Goal: Task Accomplishment & Management: Manage account settings

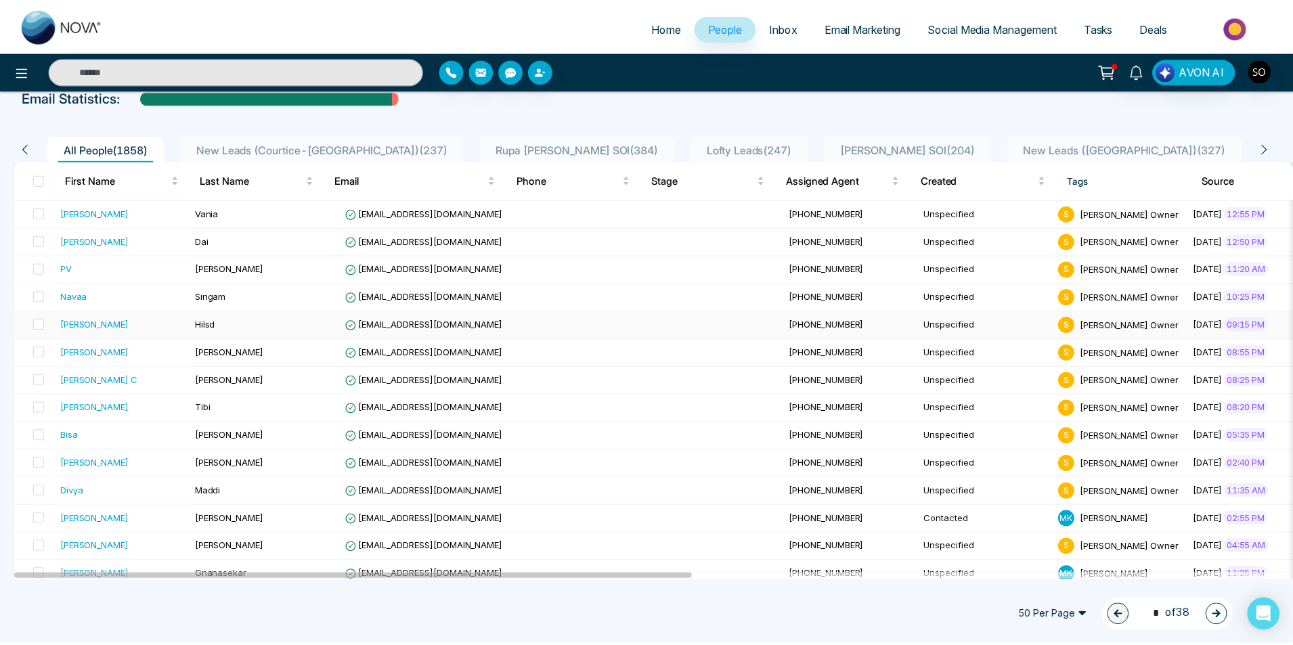
scroll to position [225, 0]
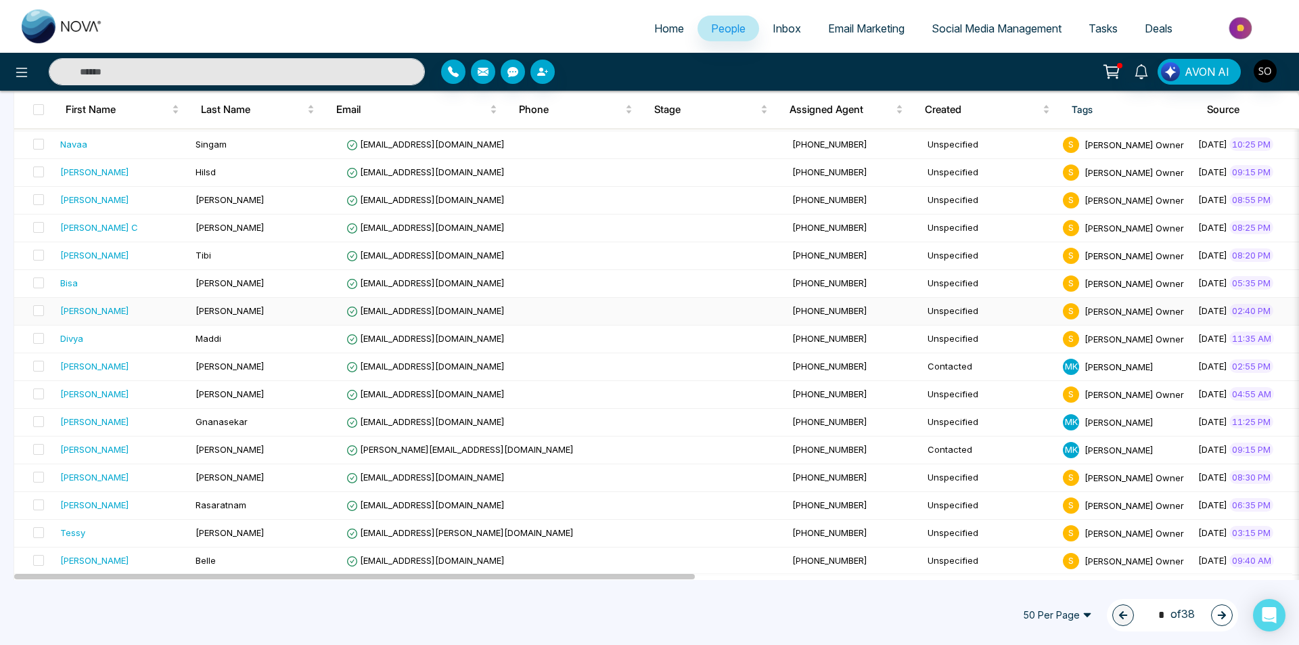
click at [101, 317] on div "[PERSON_NAME]" at bounding box center [94, 311] width 69 height 14
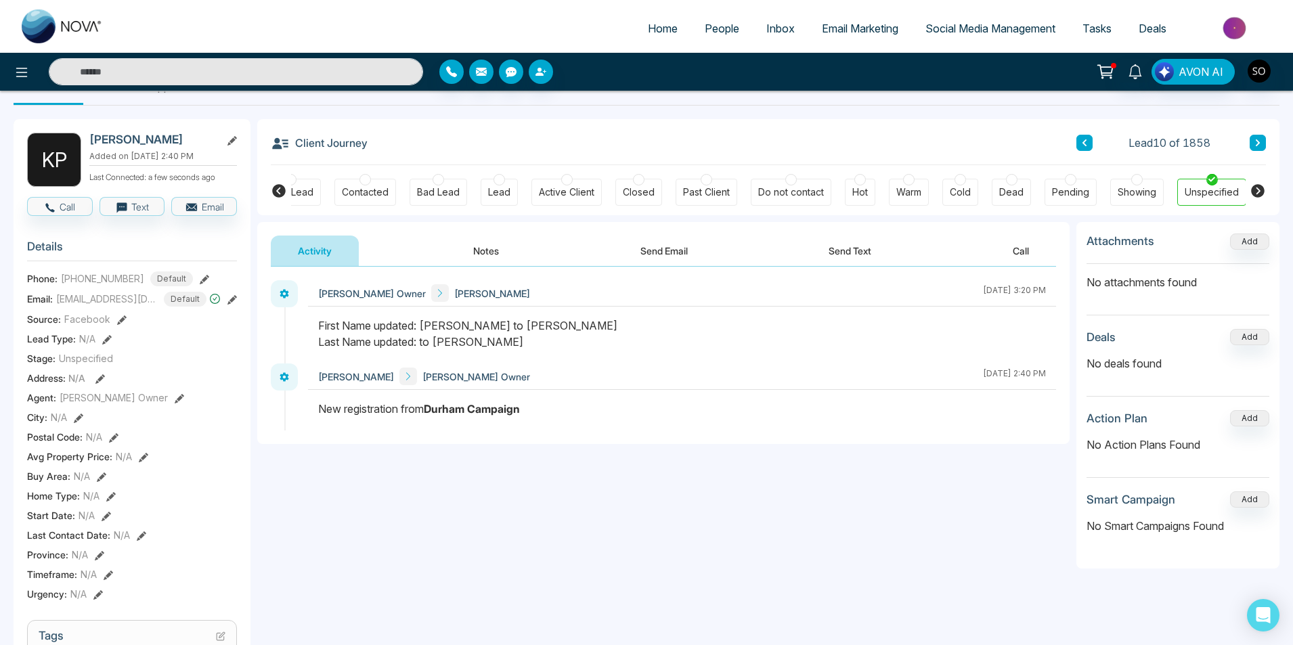
scroll to position [90, 0]
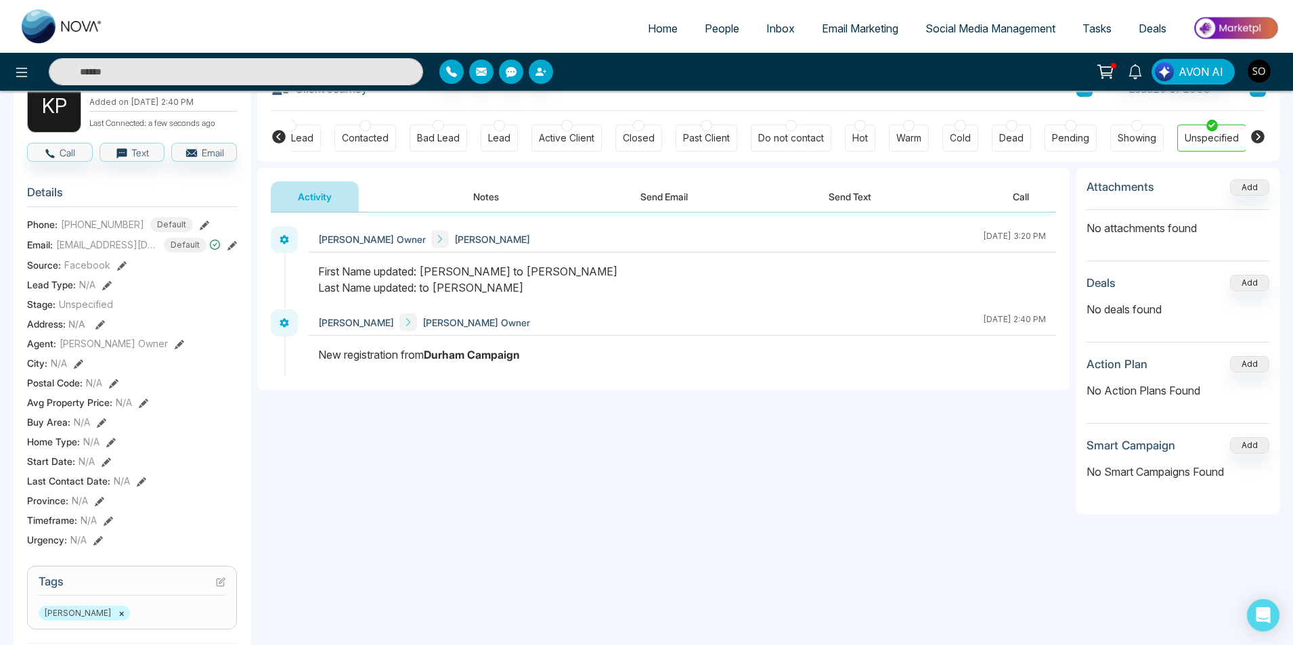
click at [491, 202] on button "Notes" at bounding box center [486, 196] width 80 height 30
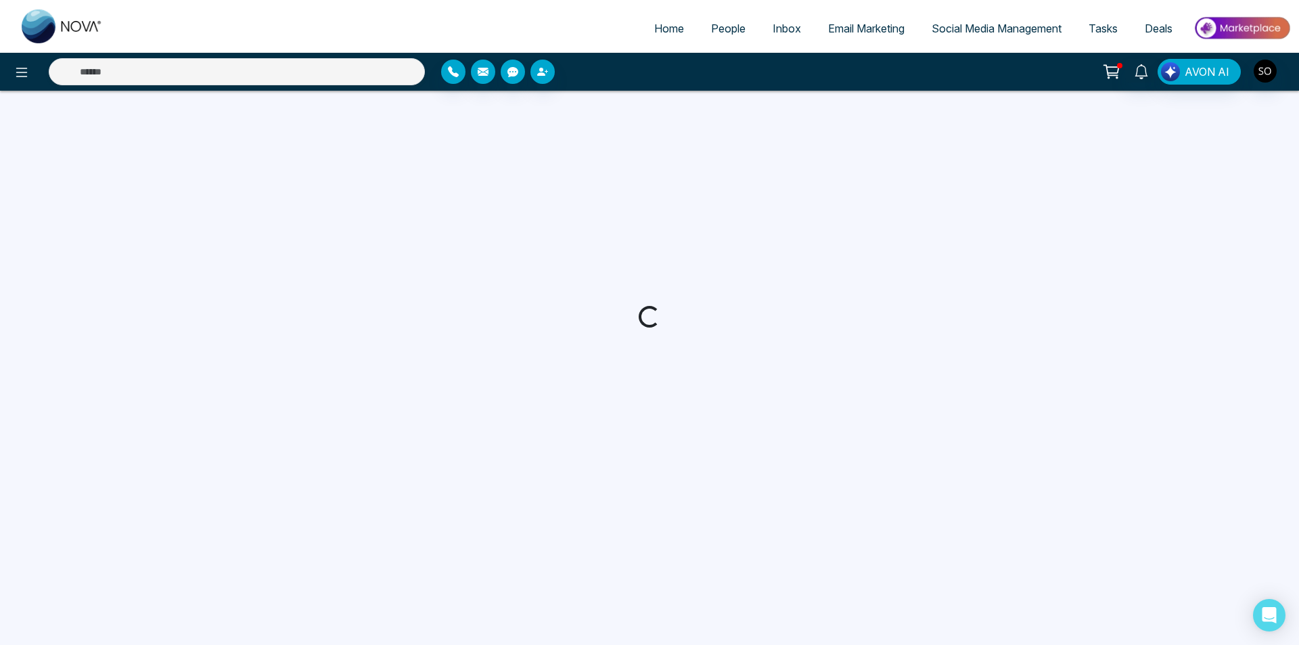
click at [730, 22] on span "People" at bounding box center [728, 29] width 35 height 14
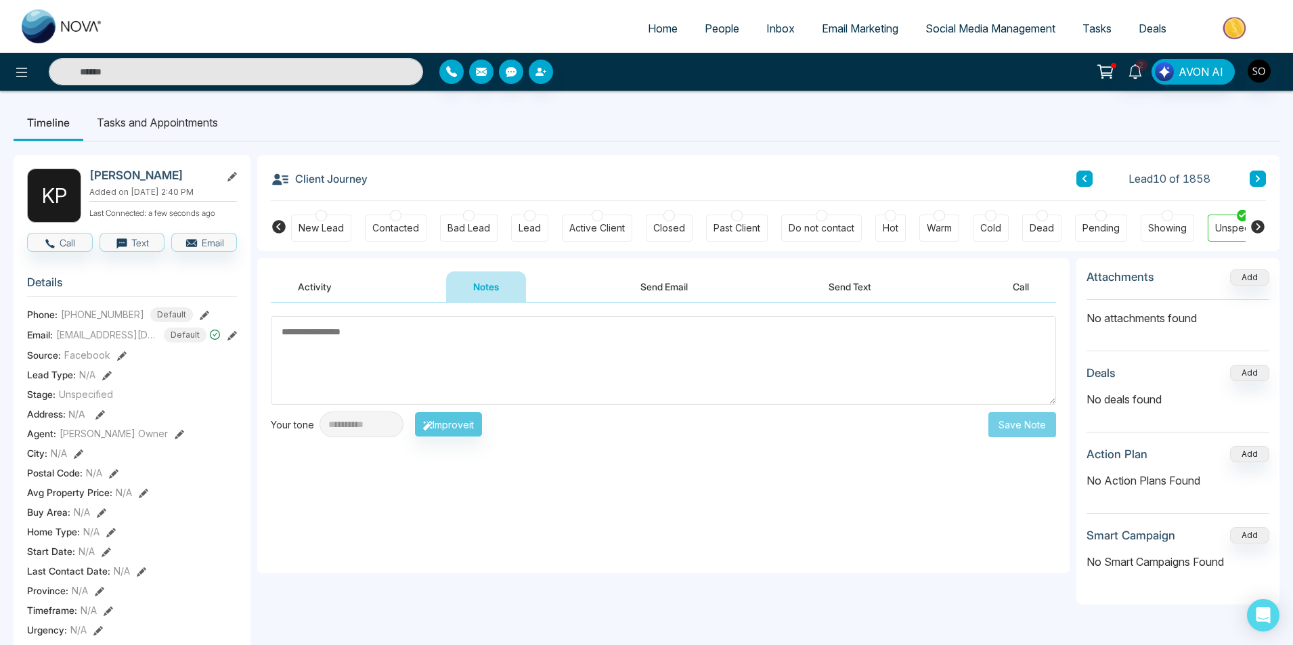
click at [398, 352] on textarea at bounding box center [663, 360] width 785 height 89
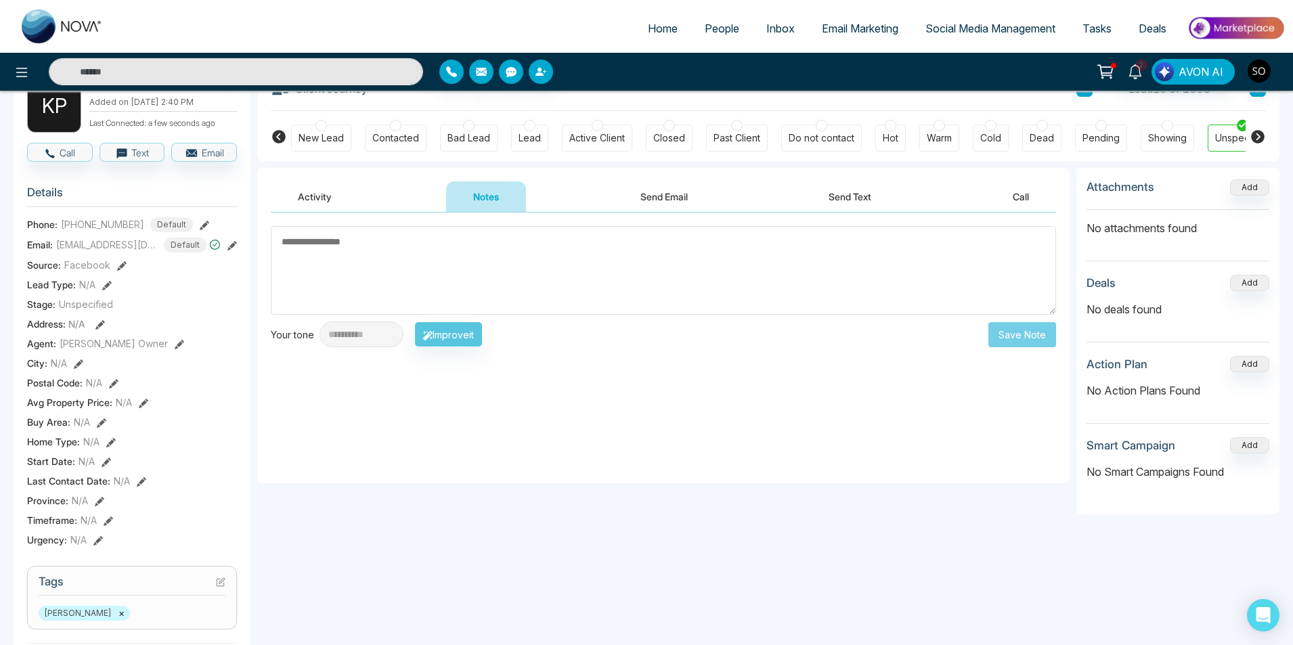
scroll to position [45, 0]
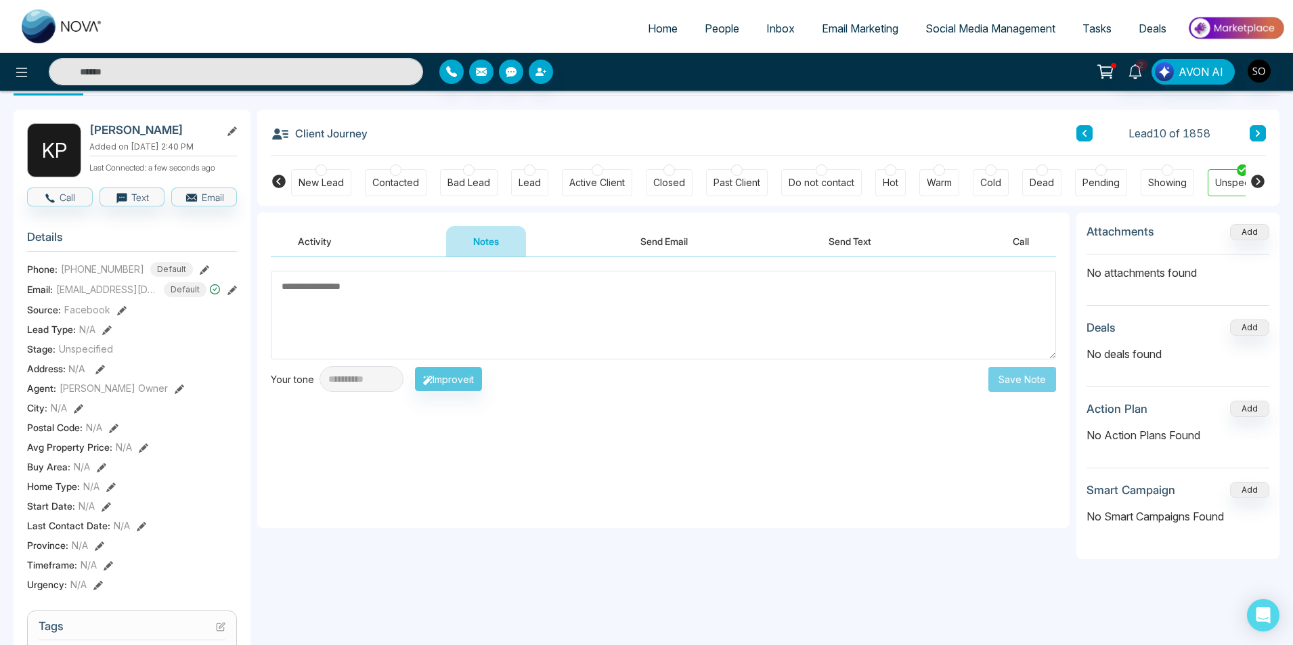
click at [466, 335] on textarea at bounding box center [663, 315] width 785 height 89
type textarea "**********"
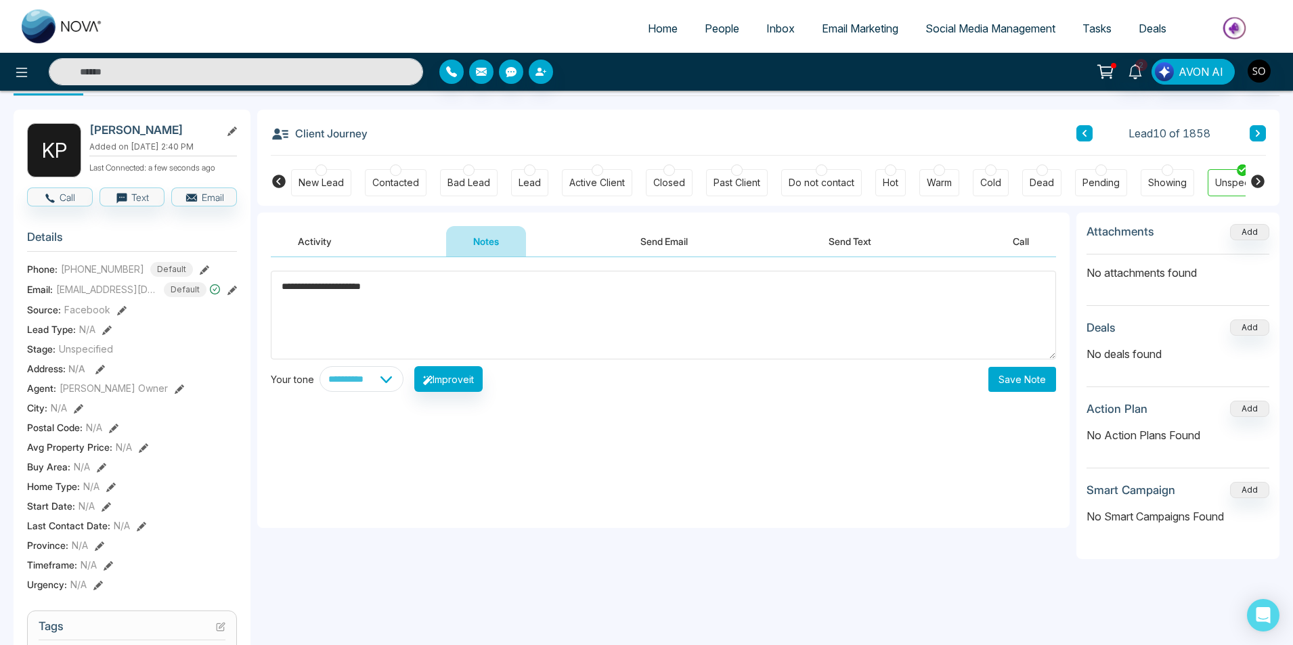
click at [1006, 374] on button "Save Note" at bounding box center [1022, 379] width 68 height 25
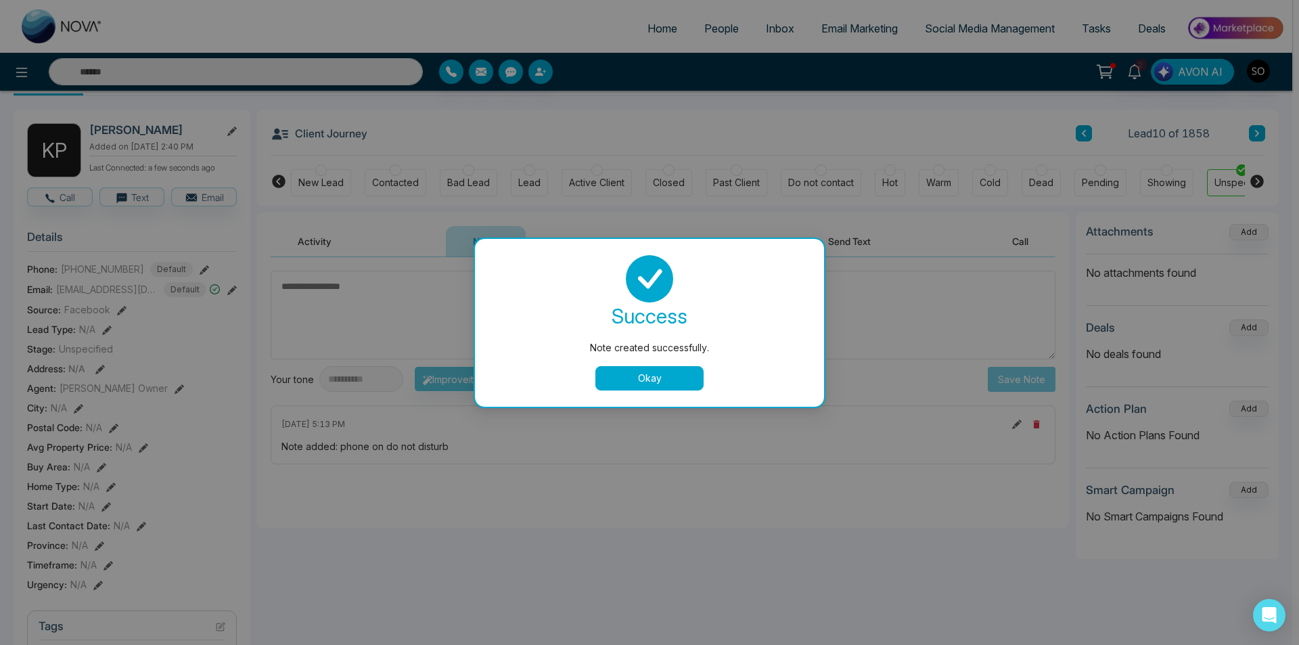
drag, startPoint x: 688, startPoint y: 384, endPoint x: 700, endPoint y: 372, distance: 17.2
click at [688, 383] on button "Okay" at bounding box center [650, 378] width 108 height 24
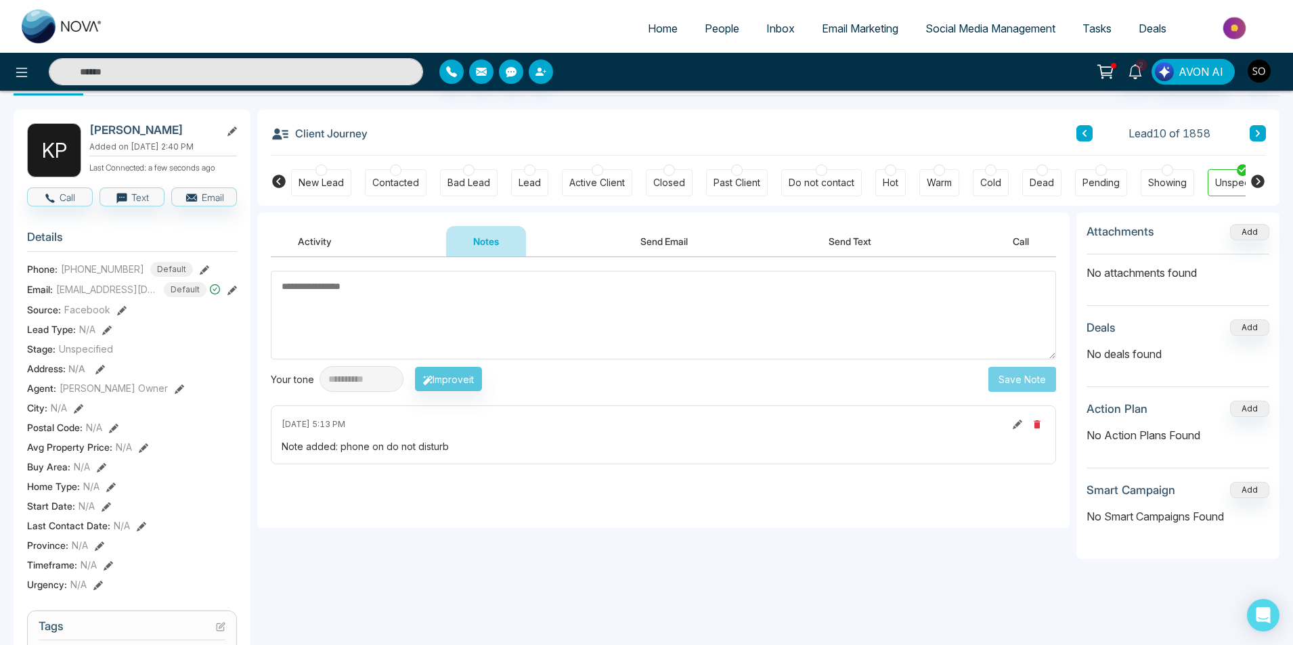
click at [1089, 137] on button at bounding box center [1084, 133] width 16 height 16
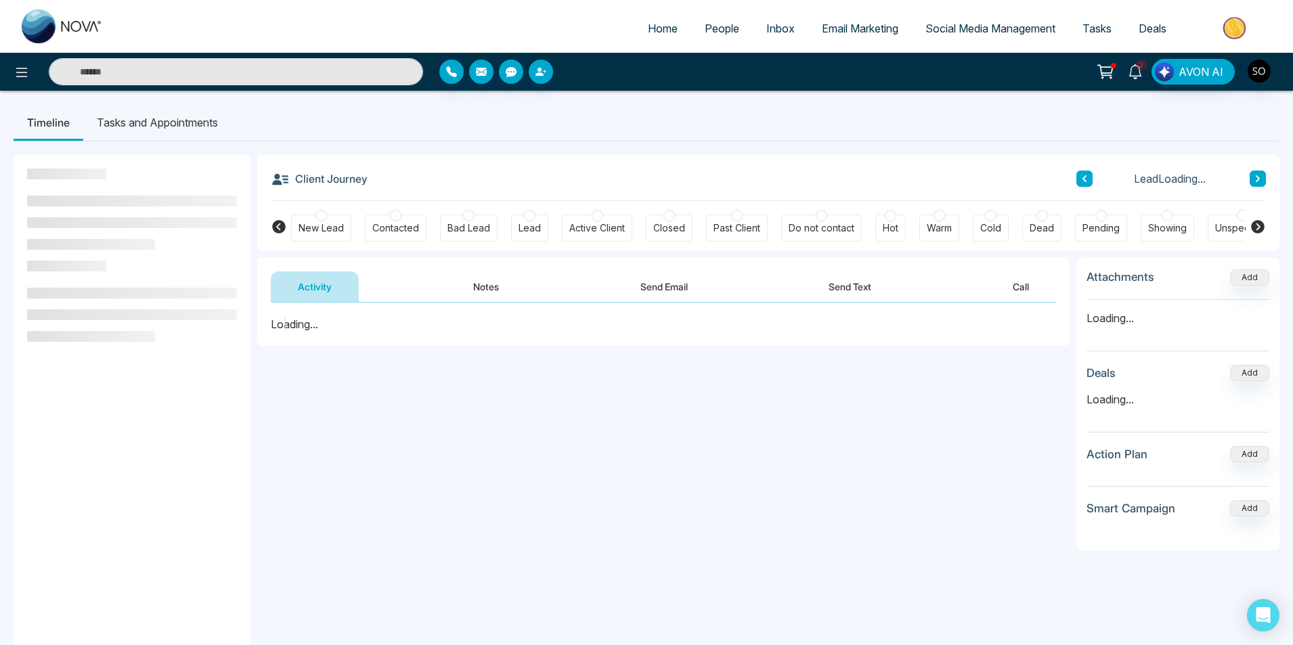
click at [1140, 74] on icon at bounding box center [1135, 71] width 15 height 15
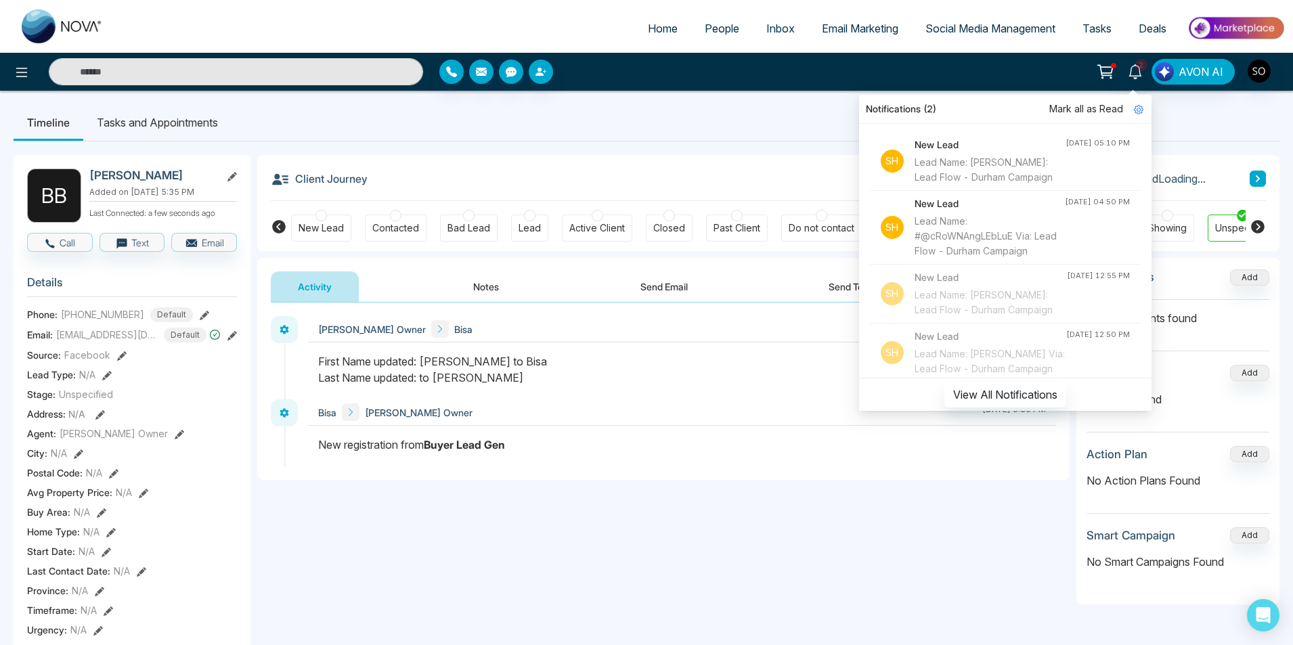
click at [1111, 109] on span "Mark all as Read" at bounding box center [1086, 109] width 74 height 15
click at [673, 119] on ul "Timeline Tasks and Appointments" at bounding box center [647, 122] width 1266 height 37
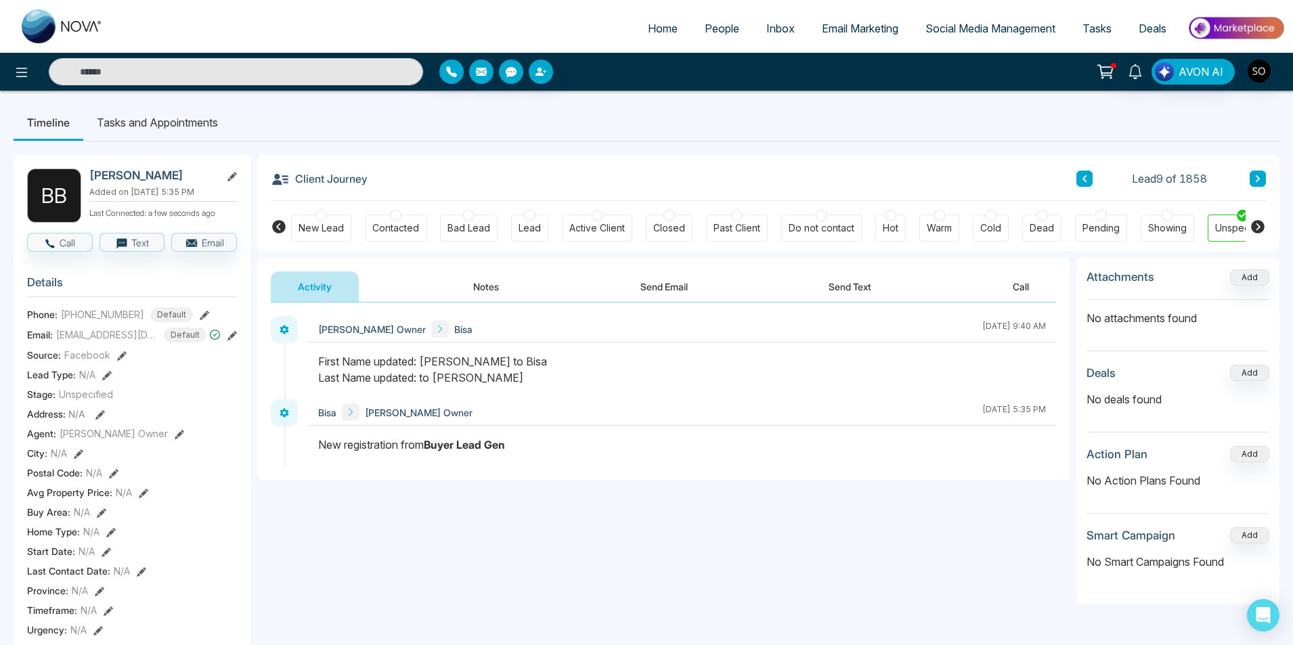
click at [489, 294] on button "Notes" at bounding box center [486, 286] width 80 height 30
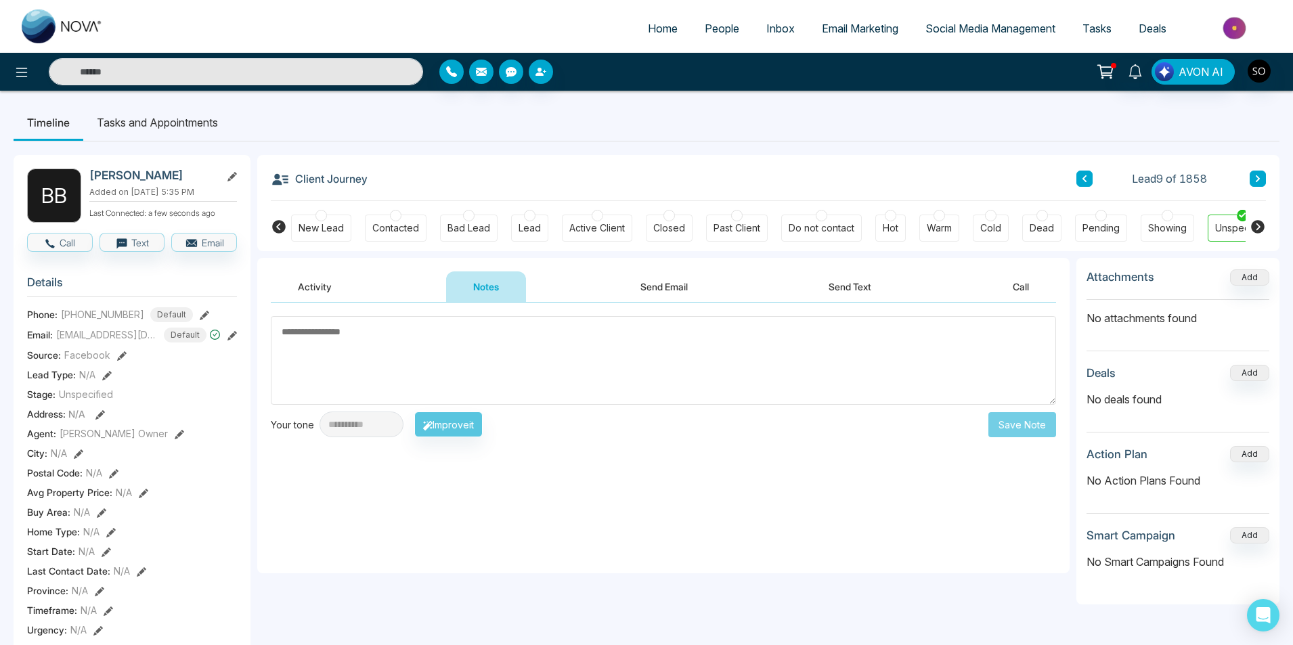
click at [499, 329] on textarea at bounding box center [663, 360] width 785 height 89
type textarea "**********"
click at [1047, 423] on button "Save Note" at bounding box center [1022, 424] width 68 height 25
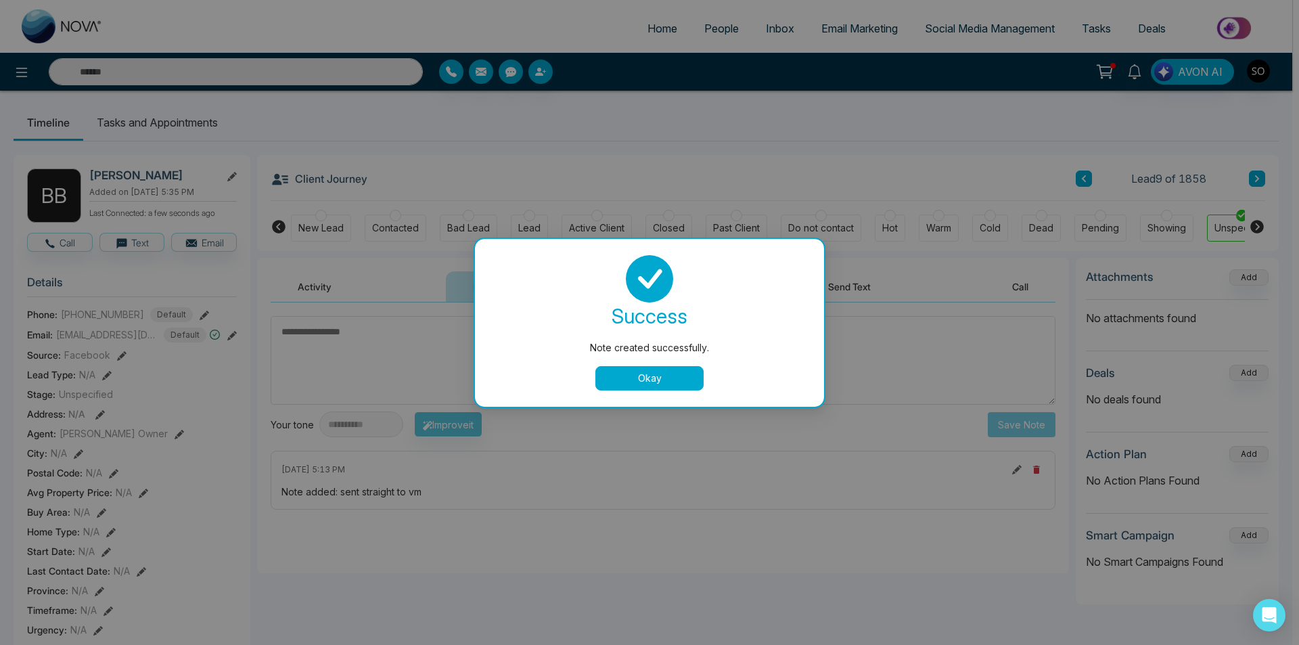
click at [698, 382] on button "Okay" at bounding box center [650, 378] width 108 height 24
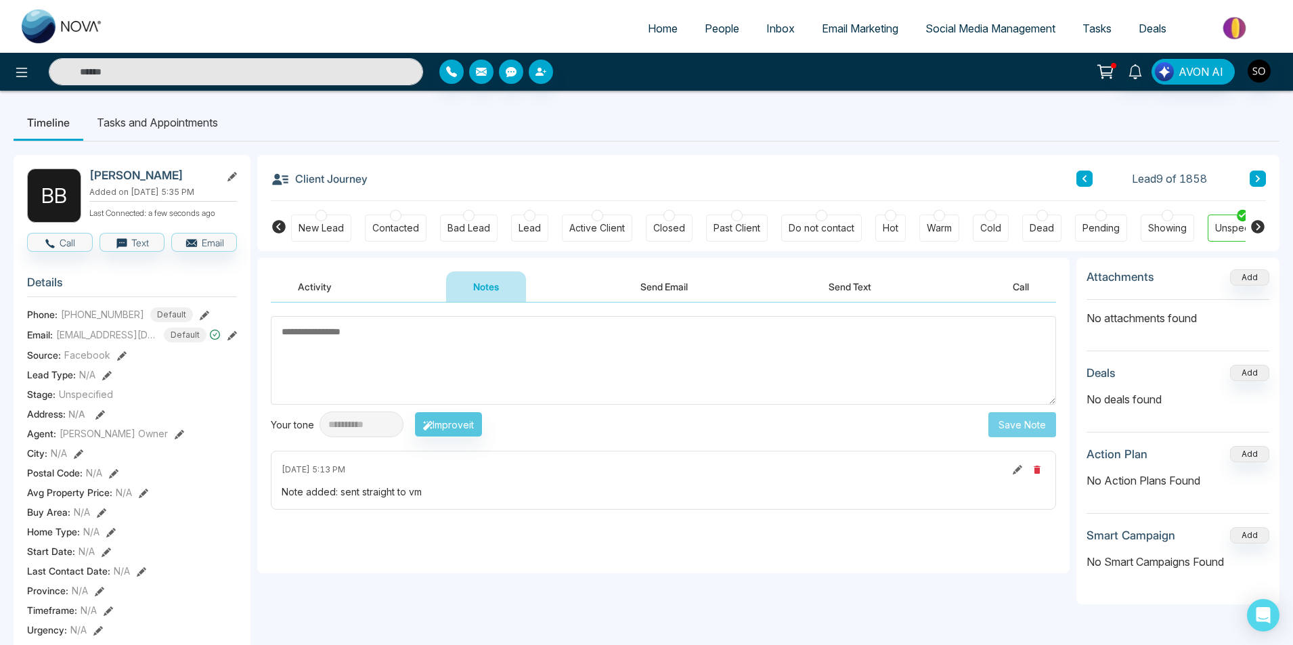
click at [1089, 174] on button at bounding box center [1084, 179] width 16 height 16
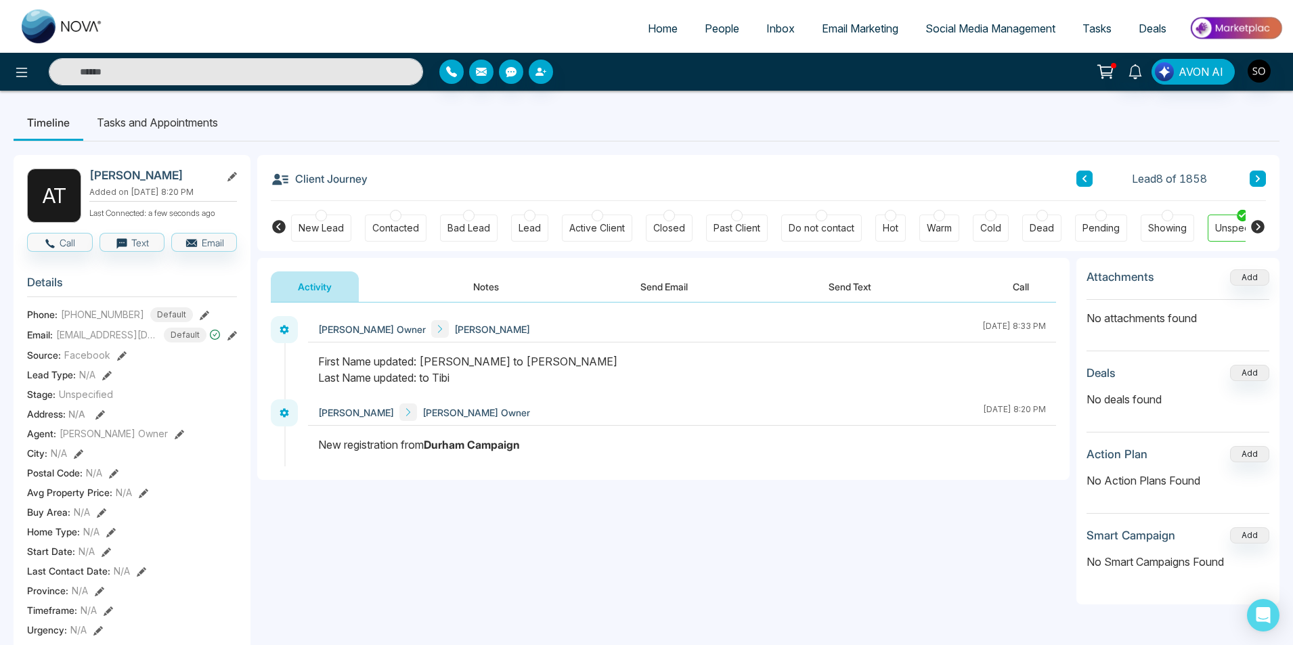
click at [486, 290] on button "Notes" at bounding box center [486, 286] width 80 height 30
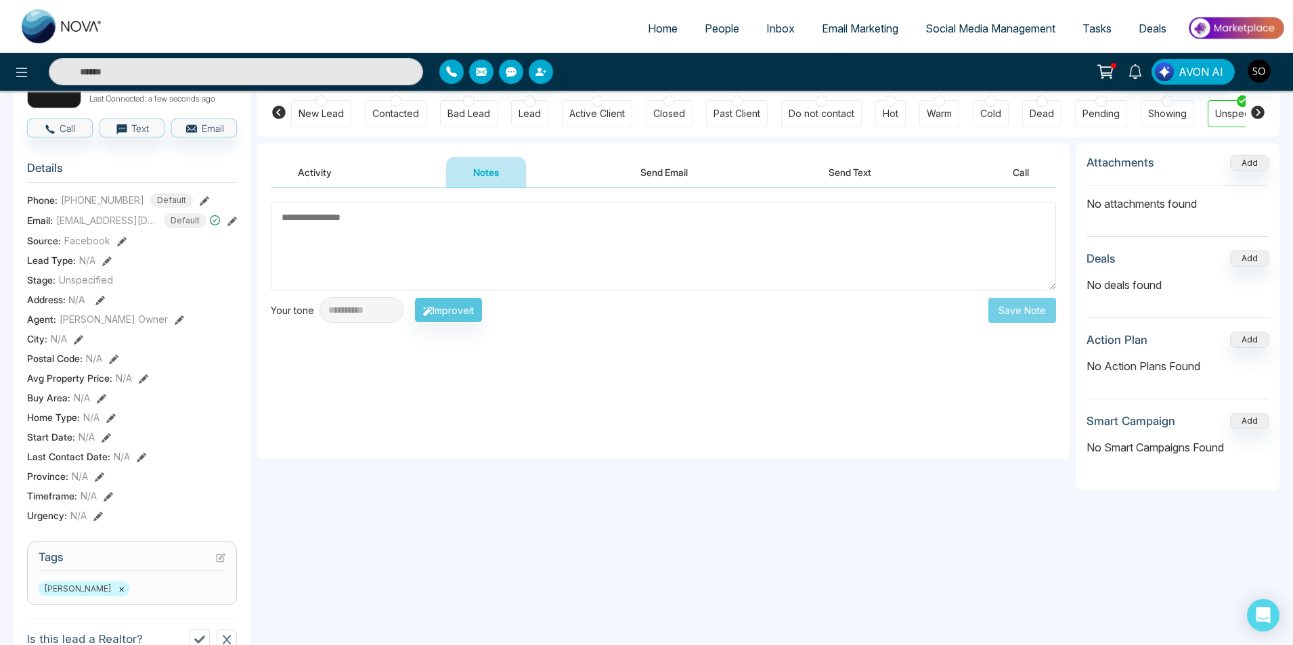
scroll to position [135, 0]
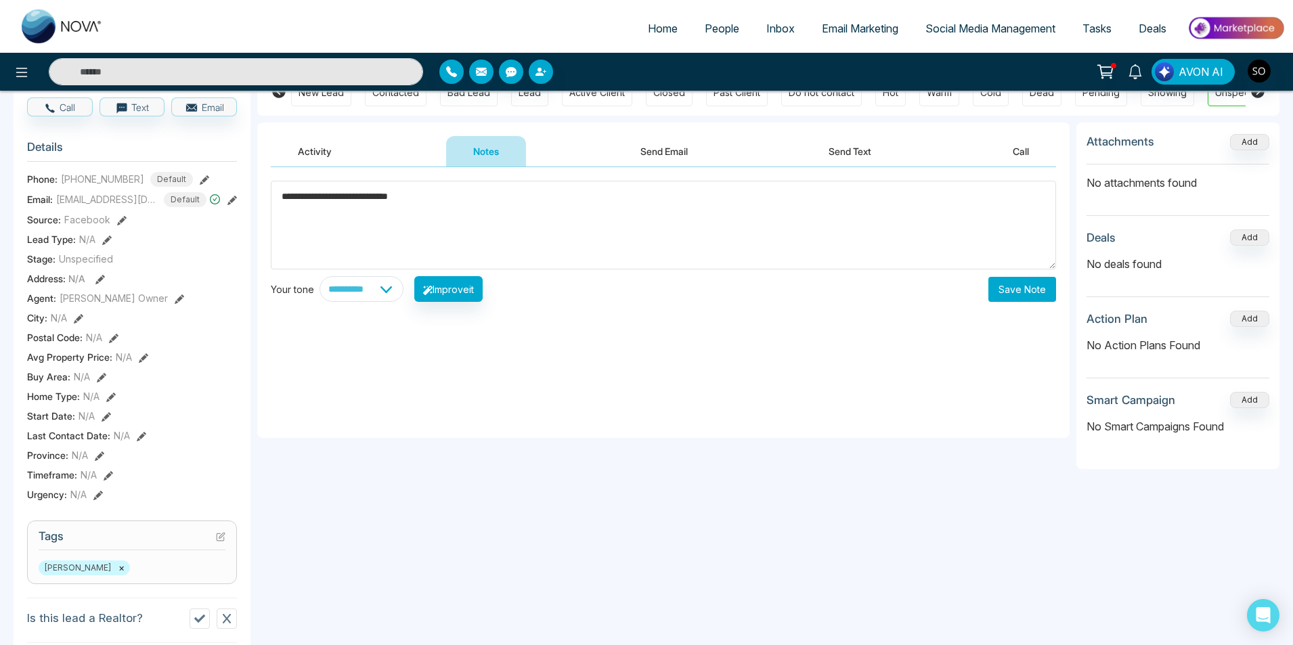
type textarea "**********"
click at [1007, 296] on button "Save Note" at bounding box center [1022, 289] width 68 height 25
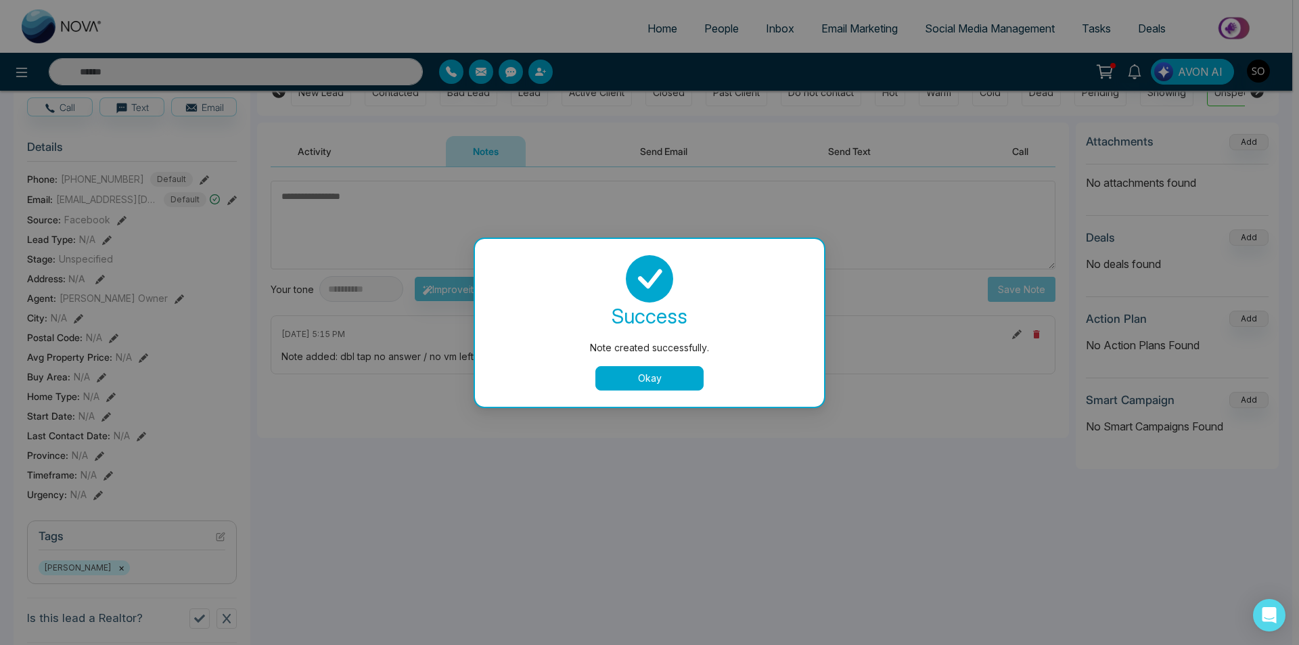
click at [623, 378] on button "Okay" at bounding box center [650, 378] width 108 height 24
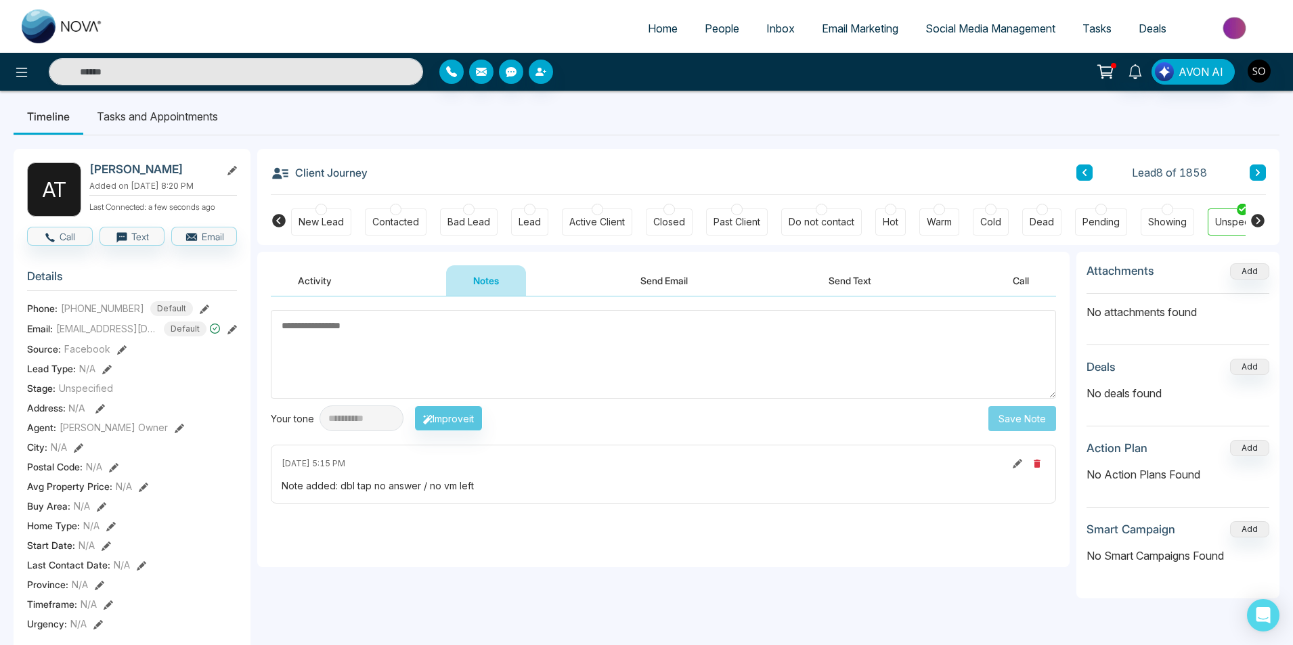
scroll to position [0, 0]
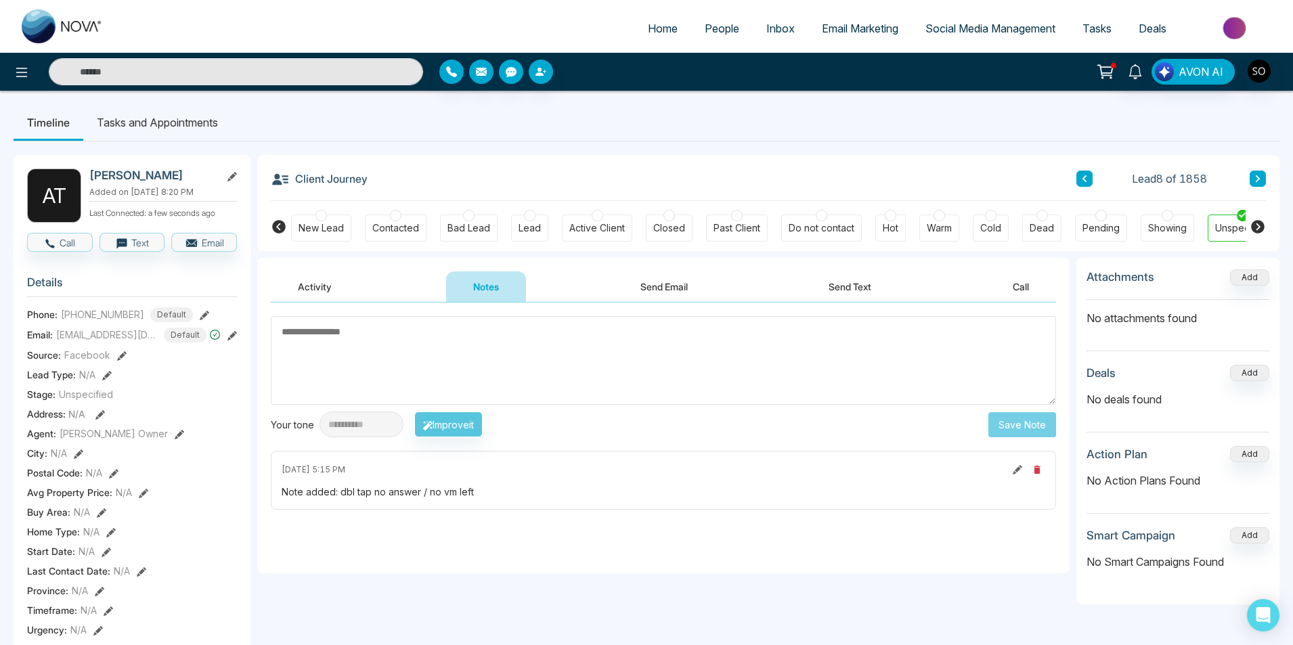
click at [1085, 184] on button at bounding box center [1084, 179] width 16 height 16
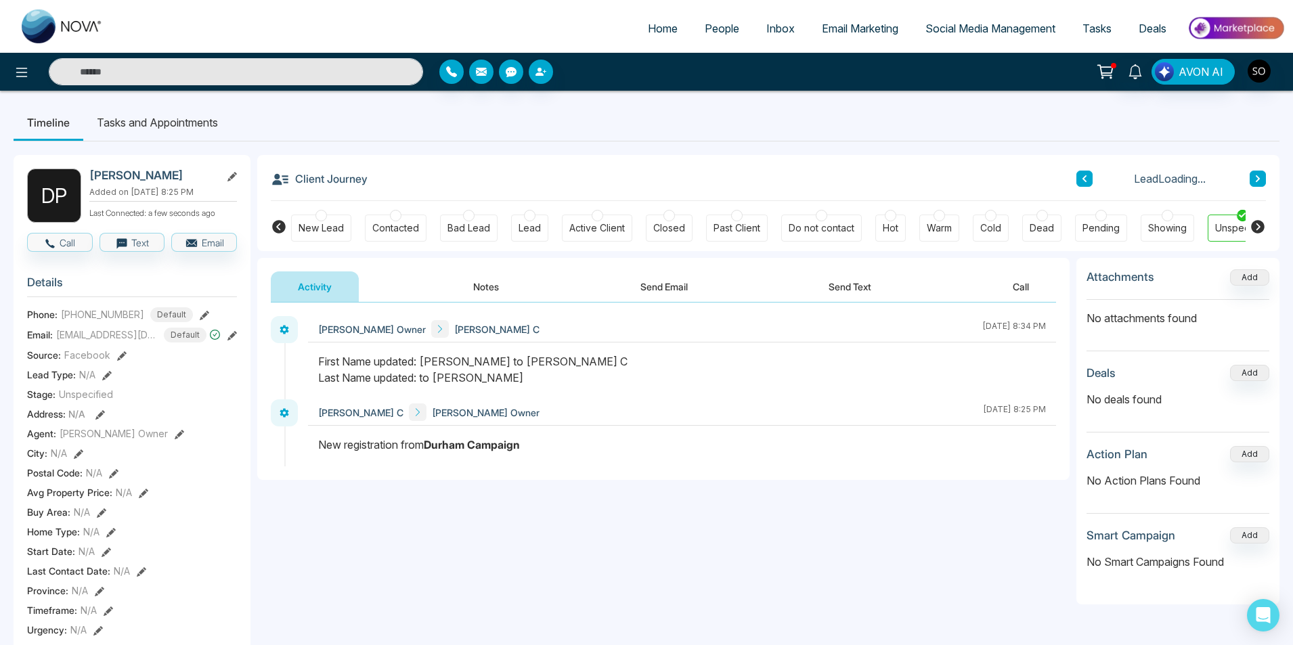
click at [487, 286] on button "Notes" at bounding box center [486, 286] width 80 height 30
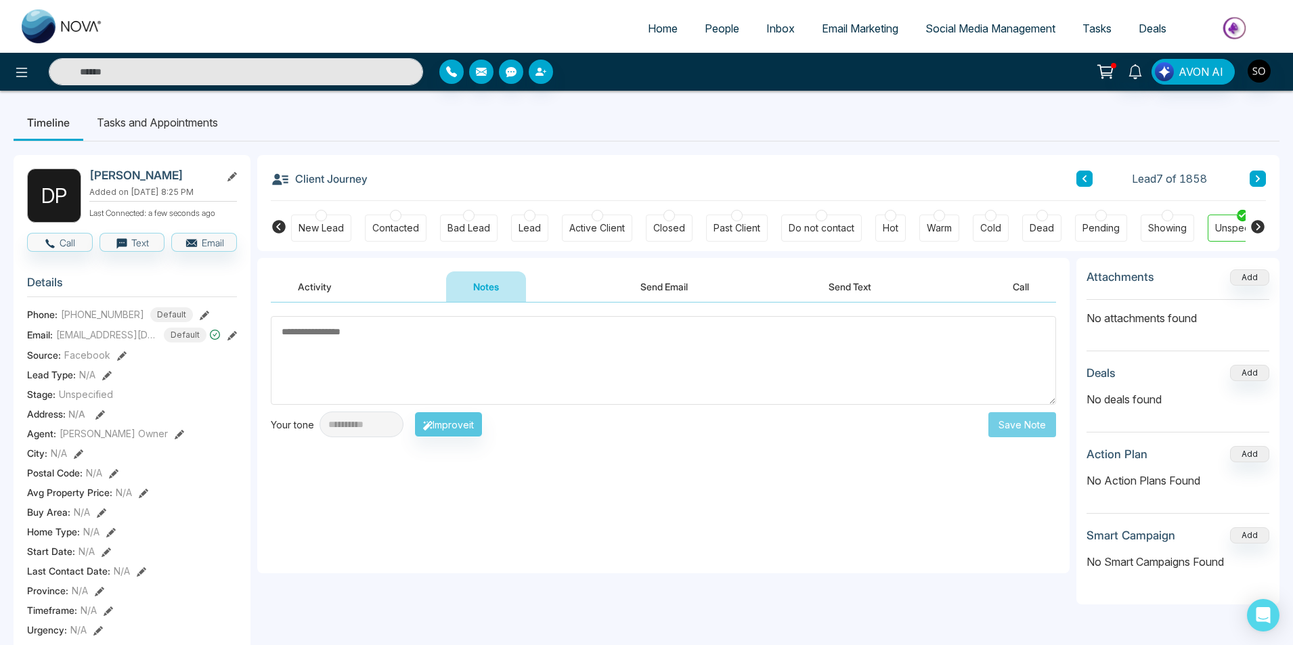
click at [470, 370] on textarea at bounding box center [663, 360] width 785 height 89
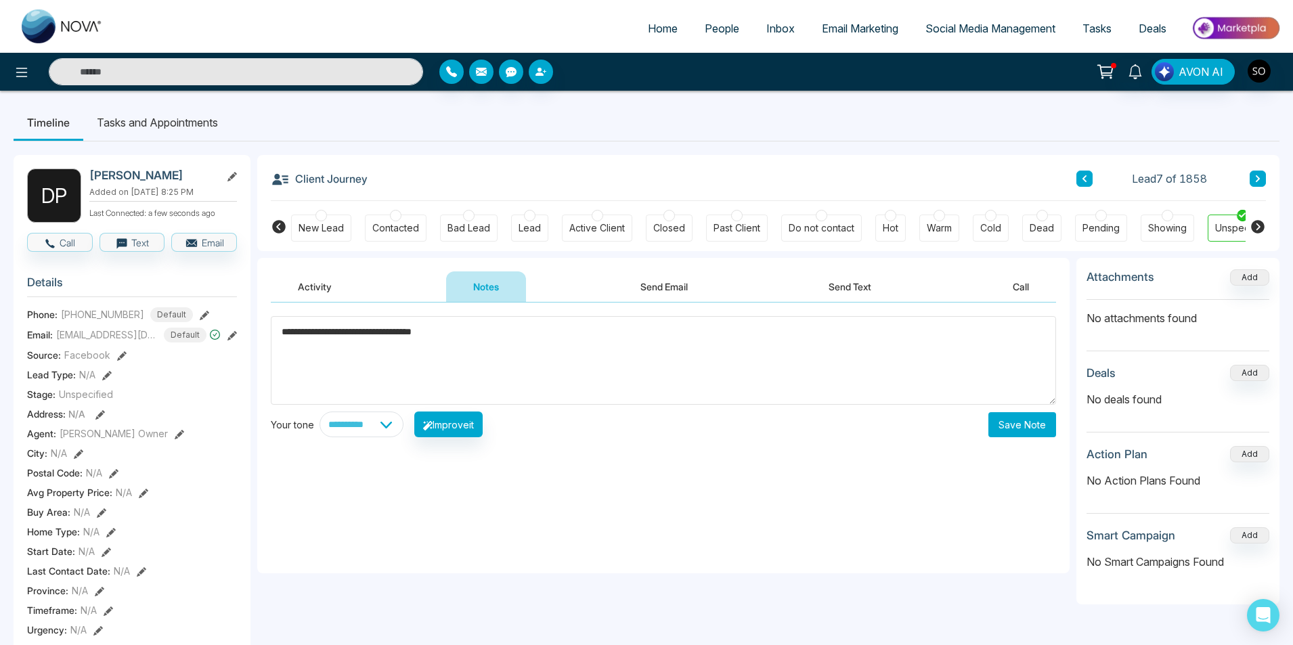
type textarea "**********"
click at [1008, 433] on button "Save Note" at bounding box center [1022, 424] width 68 height 25
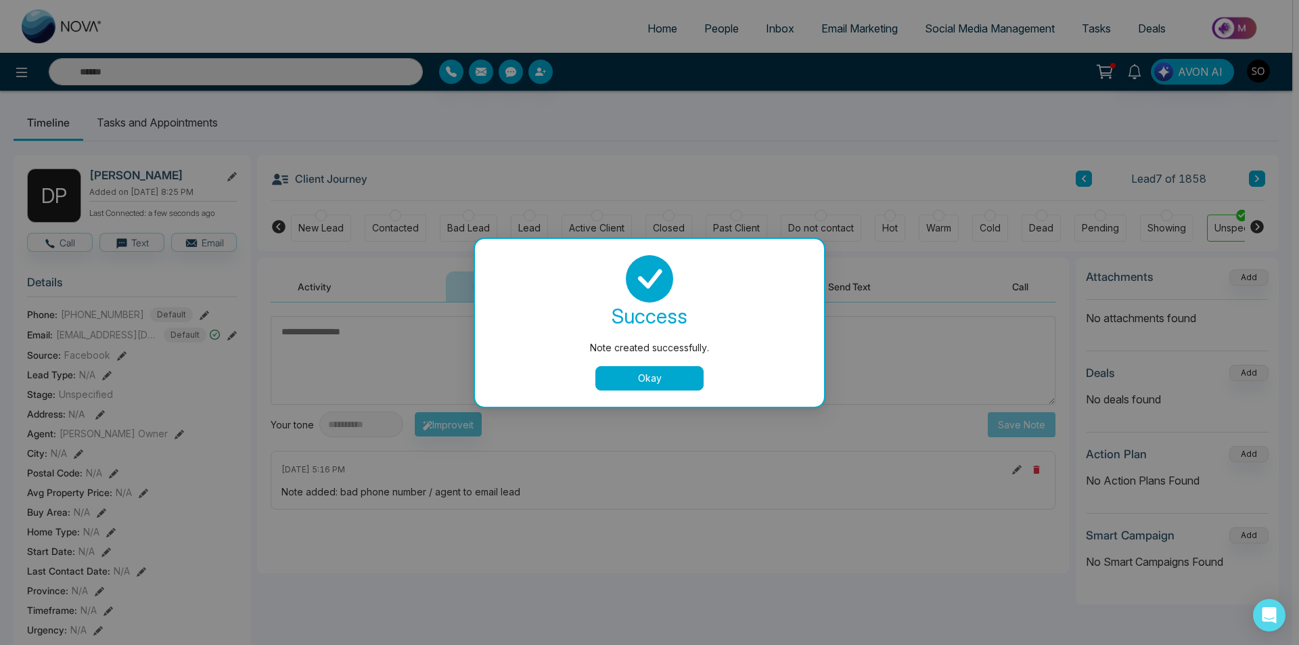
click at [690, 371] on button "Okay" at bounding box center [650, 378] width 108 height 24
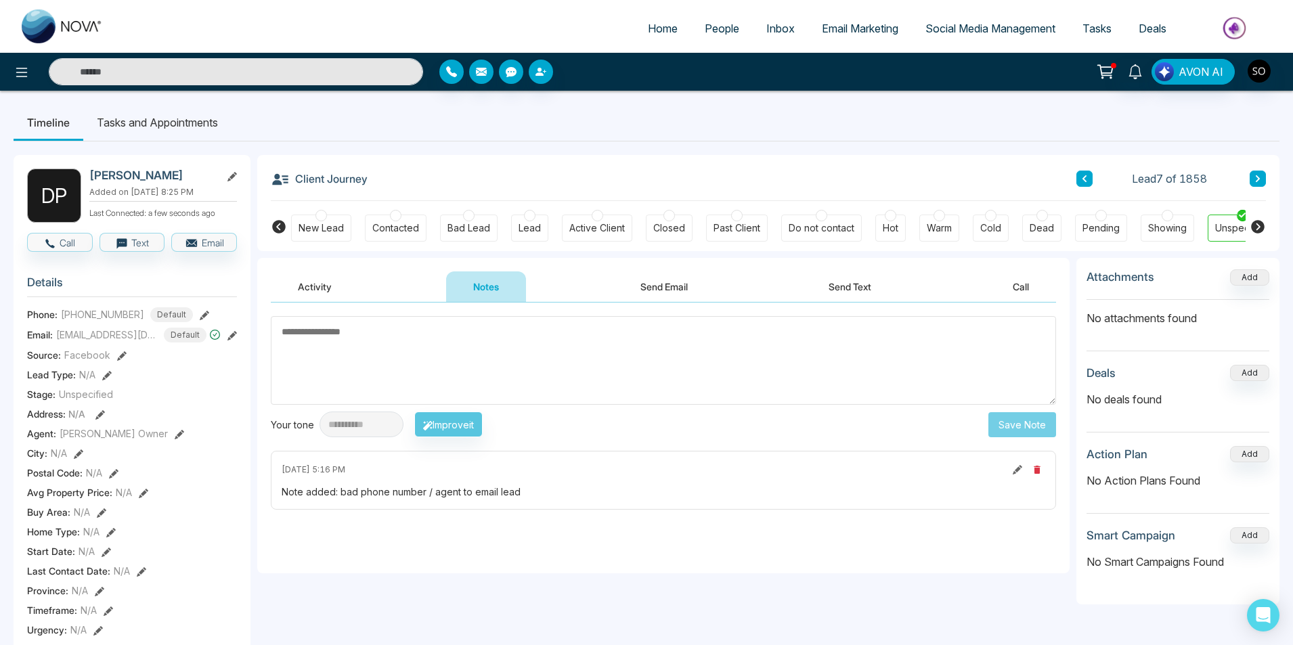
click at [175, 432] on icon at bounding box center [179, 434] width 9 height 9
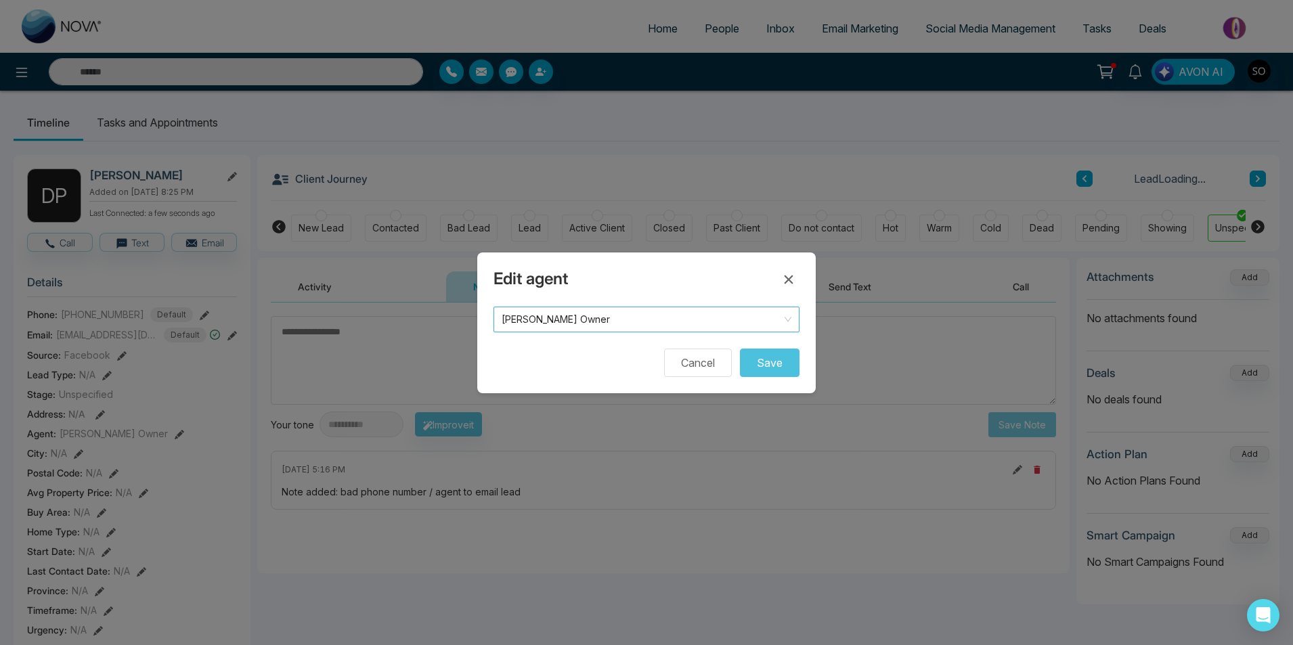
click at [604, 317] on span "[PERSON_NAME] Owner" at bounding box center [646, 319] width 290 height 19
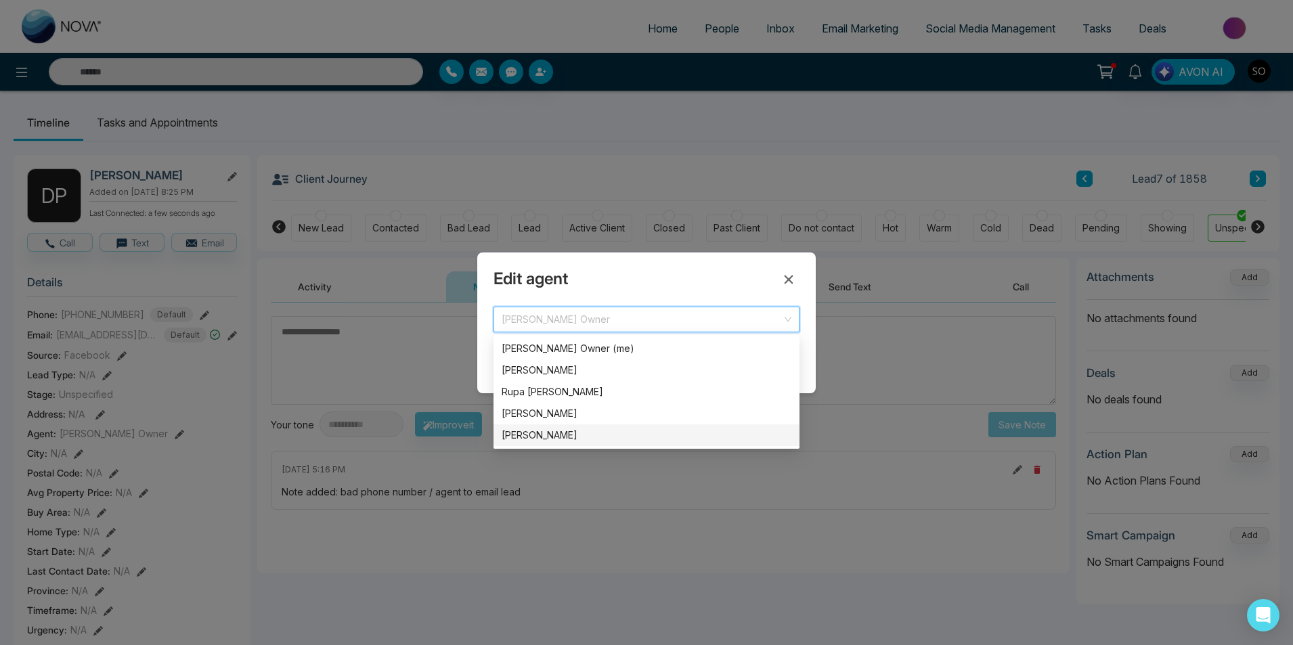
click at [581, 431] on div "[PERSON_NAME]" at bounding box center [646, 435] width 290 height 15
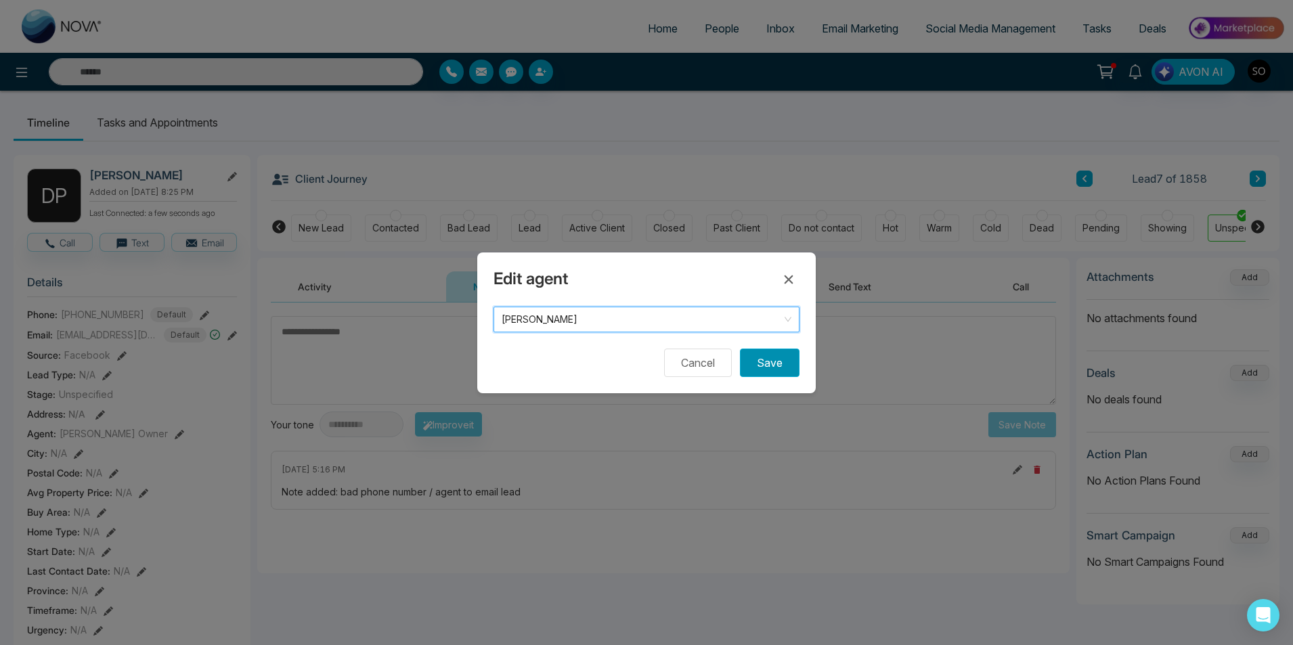
click at [767, 359] on button "Save" at bounding box center [770, 363] width 60 height 28
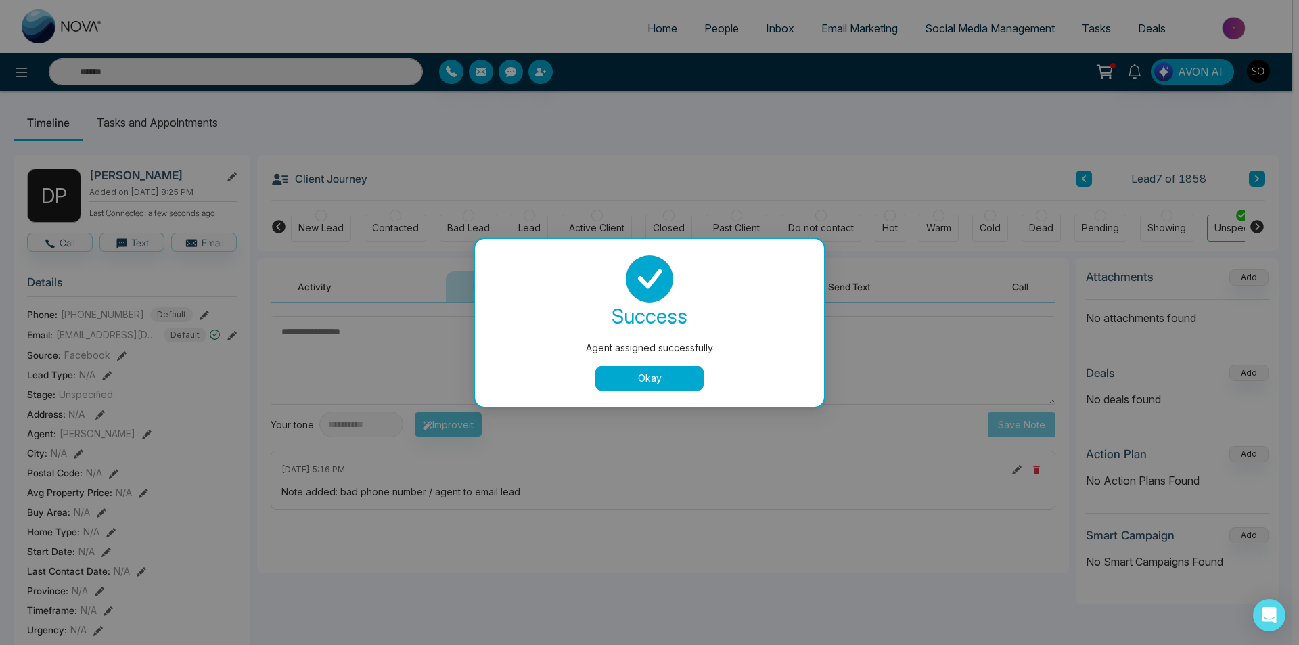
click at [671, 376] on button "Okay" at bounding box center [650, 378] width 108 height 24
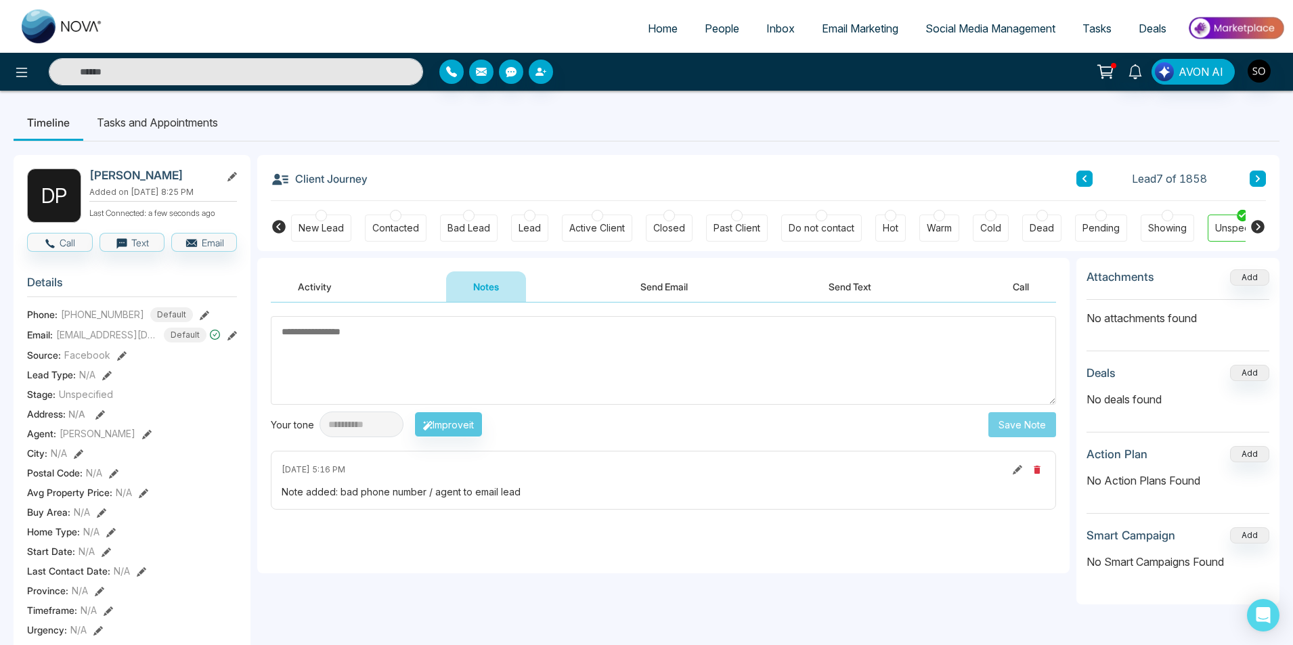
click at [1080, 175] on button at bounding box center [1084, 179] width 16 height 16
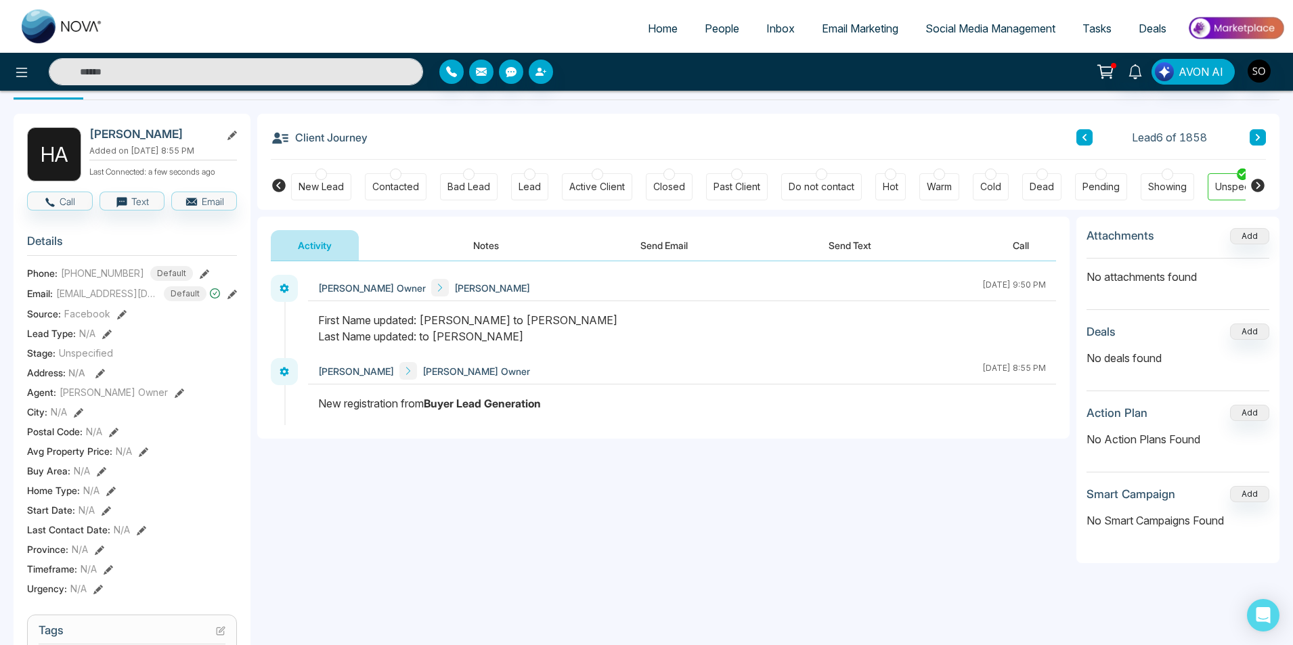
scroll to position [45, 0]
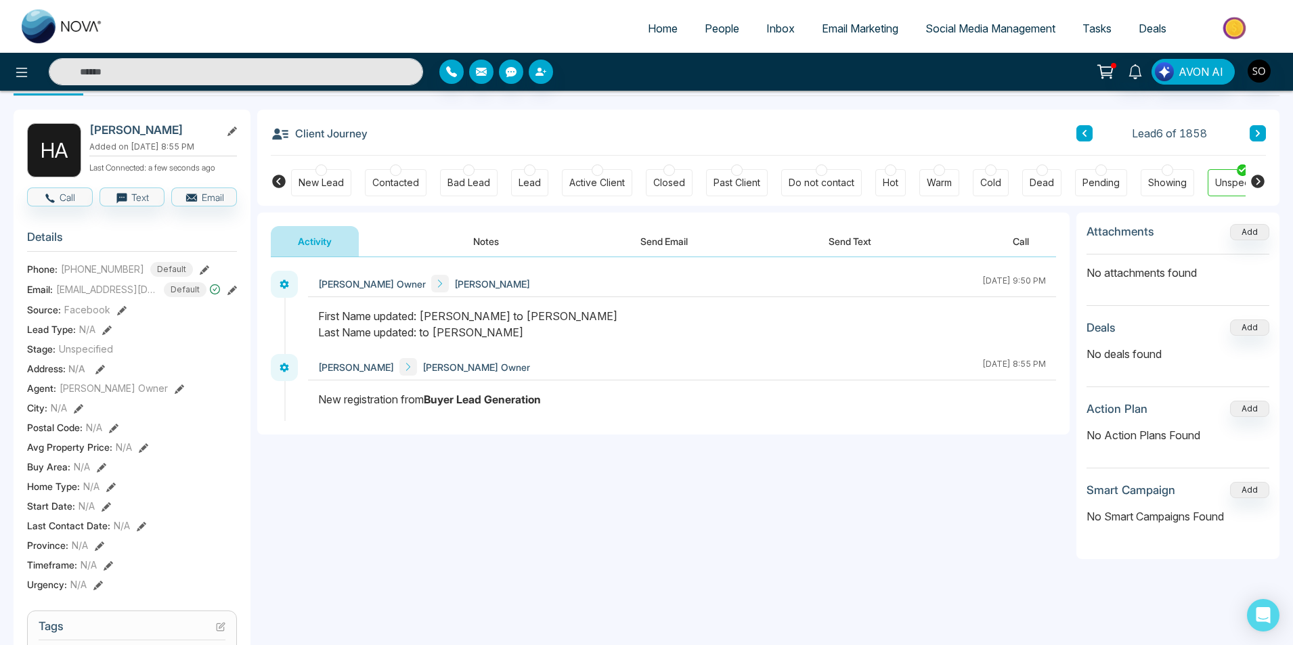
click at [479, 244] on button "Notes" at bounding box center [486, 241] width 80 height 30
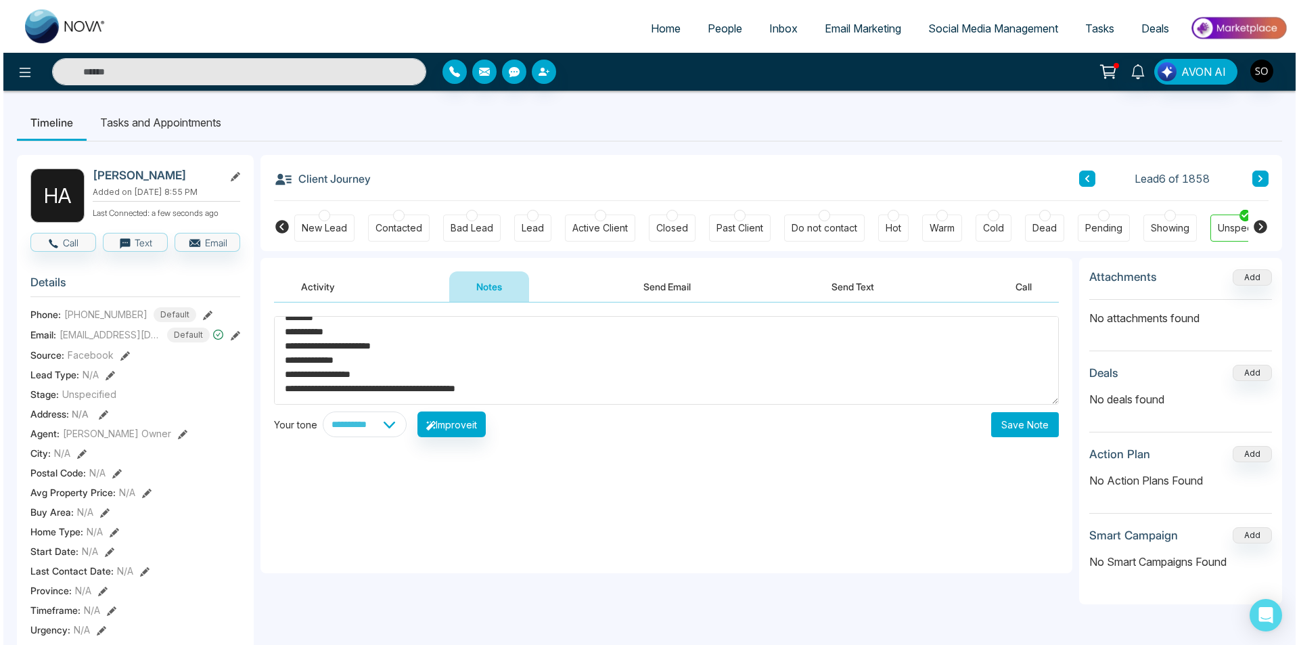
scroll to position [48, 0]
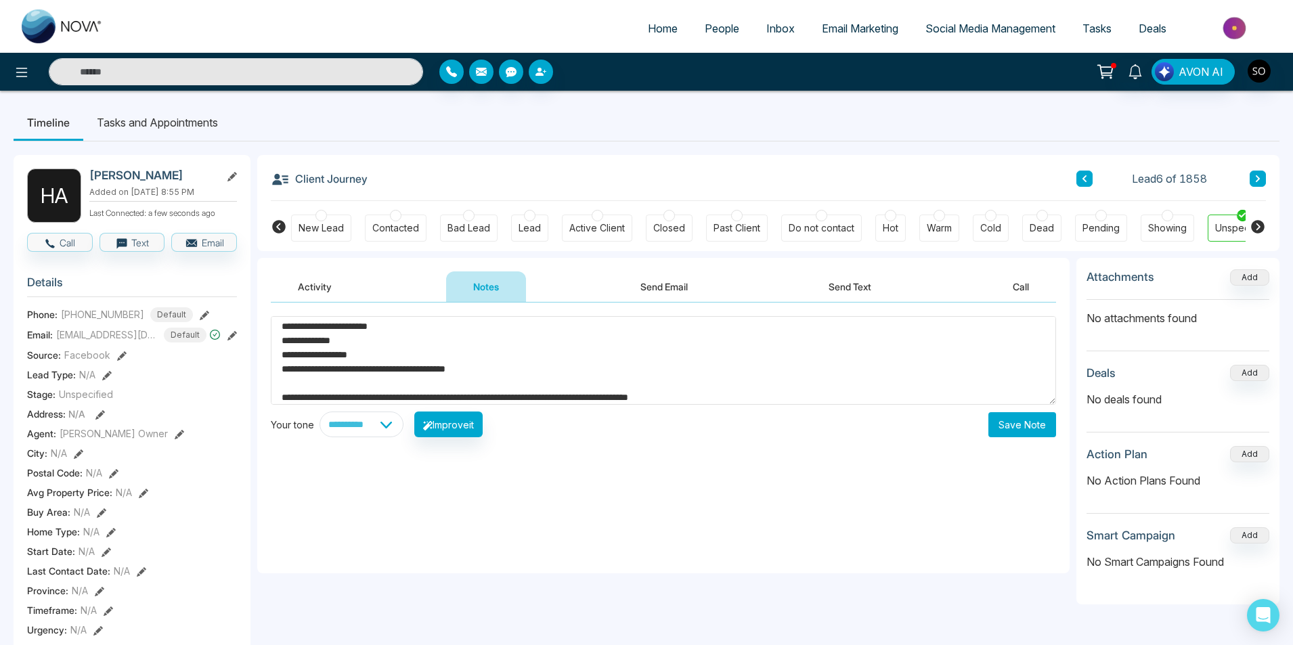
type textarea "**********"
click at [1019, 424] on button "Save Note" at bounding box center [1022, 424] width 68 height 25
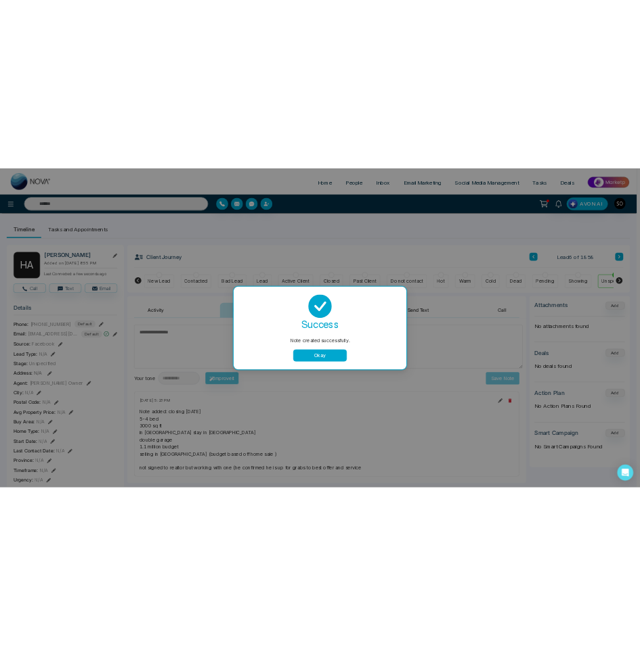
scroll to position [0, 0]
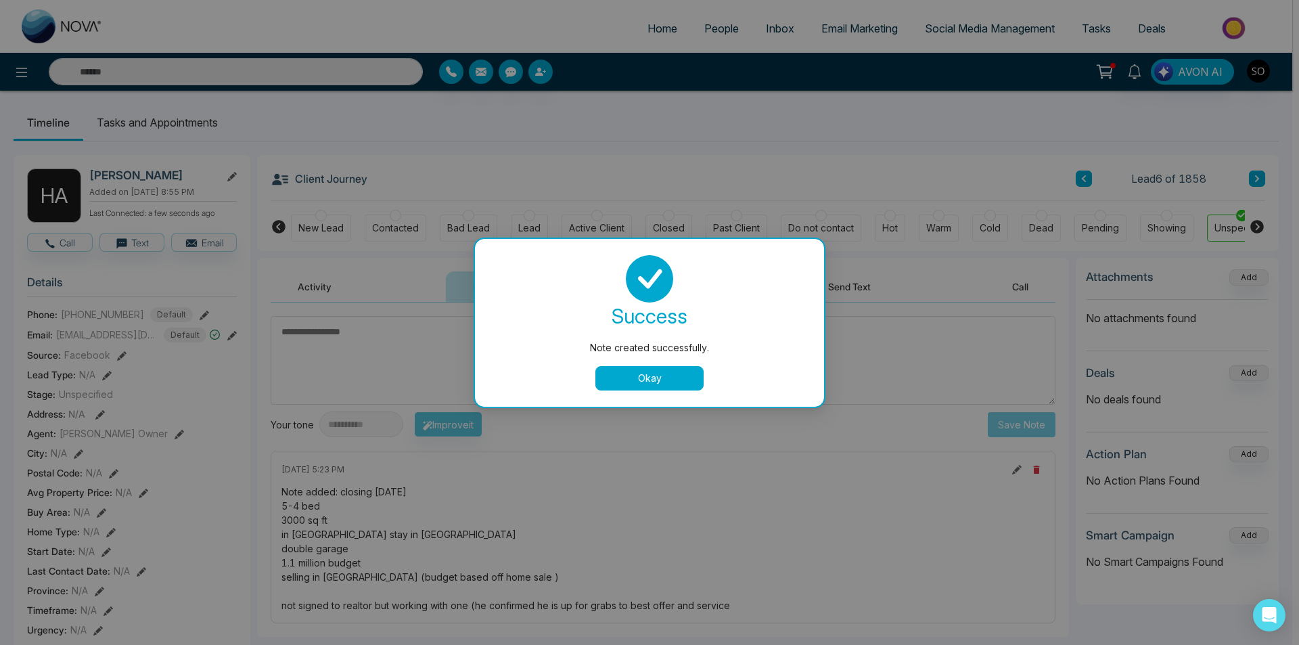
click at [687, 379] on button "Okay" at bounding box center [650, 378] width 108 height 24
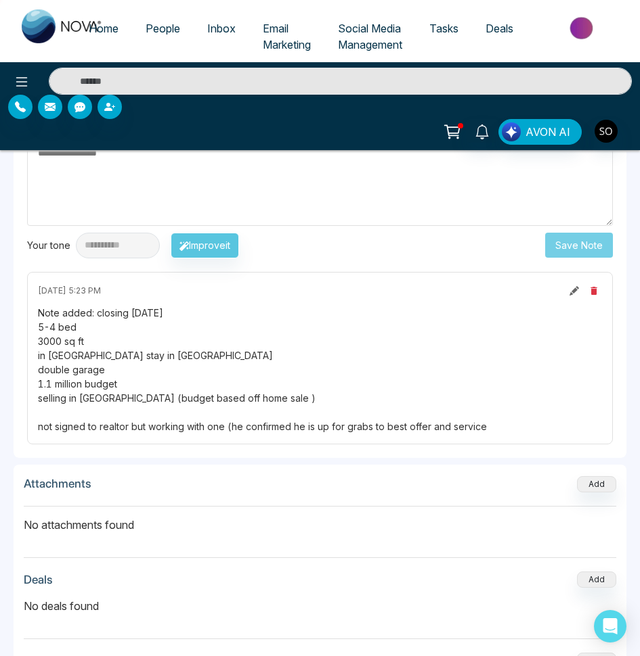
scroll to position [1218, 0]
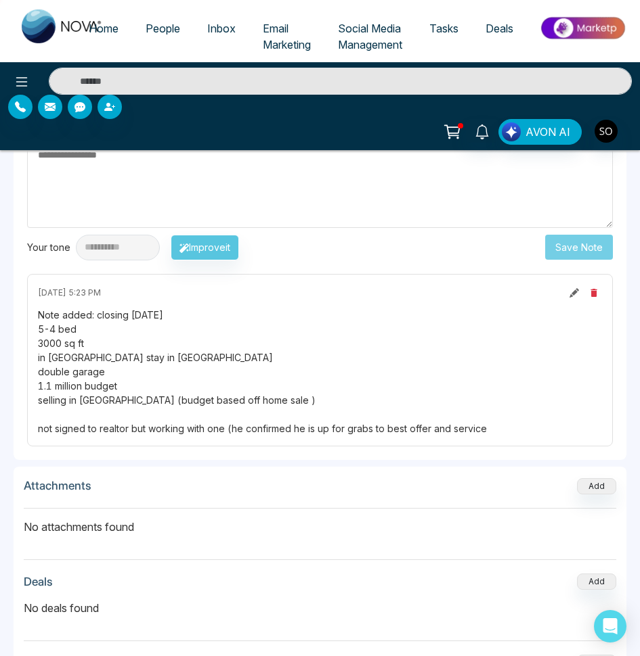
drag, startPoint x: 93, startPoint y: 315, endPoint x: 502, endPoint y: 422, distance: 423.0
click at [502, 422] on div "Note added: closing [DATE] 5-4 bed 3000 sq ft in [GEOGRAPHIC_DATA] stay in [GEO…" at bounding box center [320, 372] width 564 height 128
copy div "closing [DATE] 5-4 bed 3000 sq ft in [GEOGRAPHIC_DATA] stay in [GEOGRAPHIC_DATA…"
click at [575, 294] on icon at bounding box center [573, 292] width 9 height 9
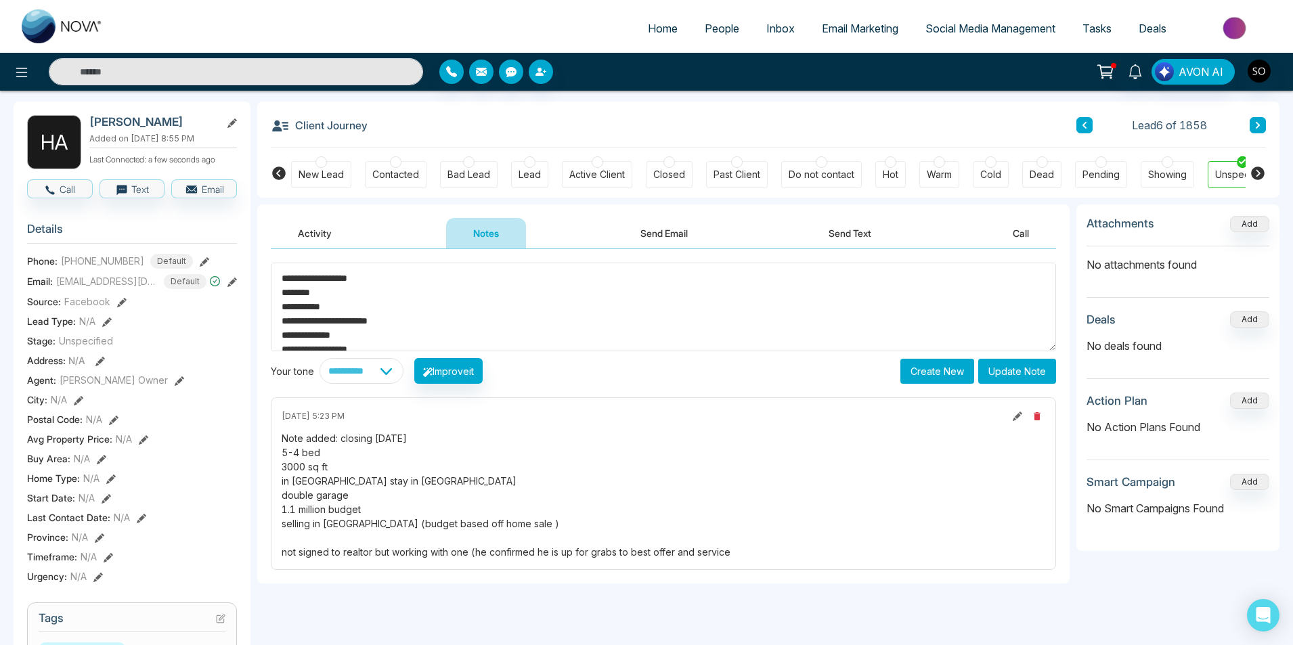
scroll to position [45, 0]
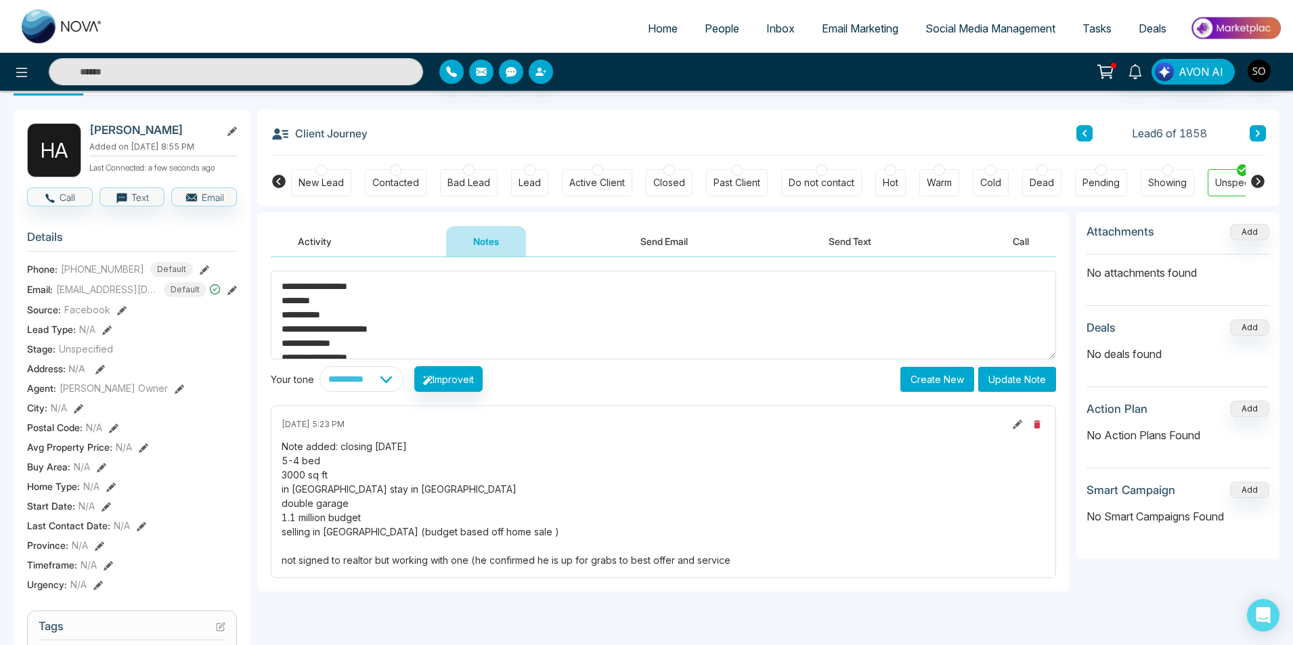
click at [282, 288] on textarea "**********" at bounding box center [663, 315] width 785 height 89
type textarea "**********"
click at [1016, 385] on button "Update Note" at bounding box center [1017, 379] width 78 height 25
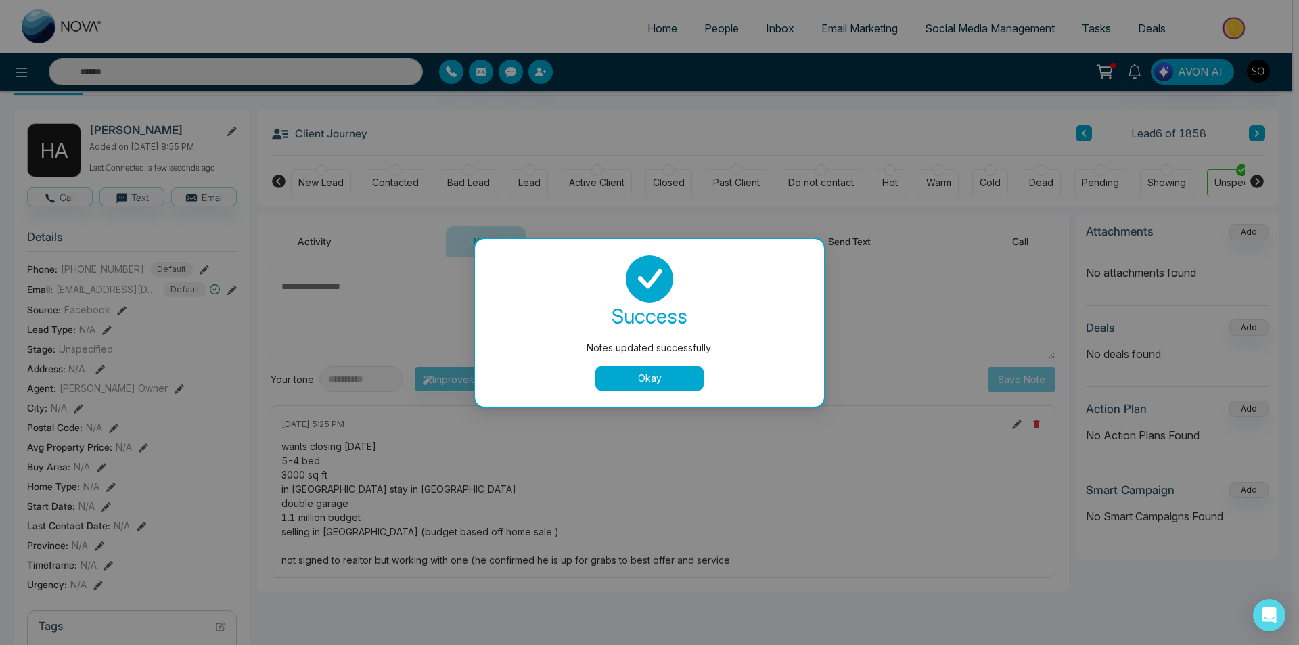
click at [673, 372] on button "Okay" at bounding box center [650, 378] width 108 height 24
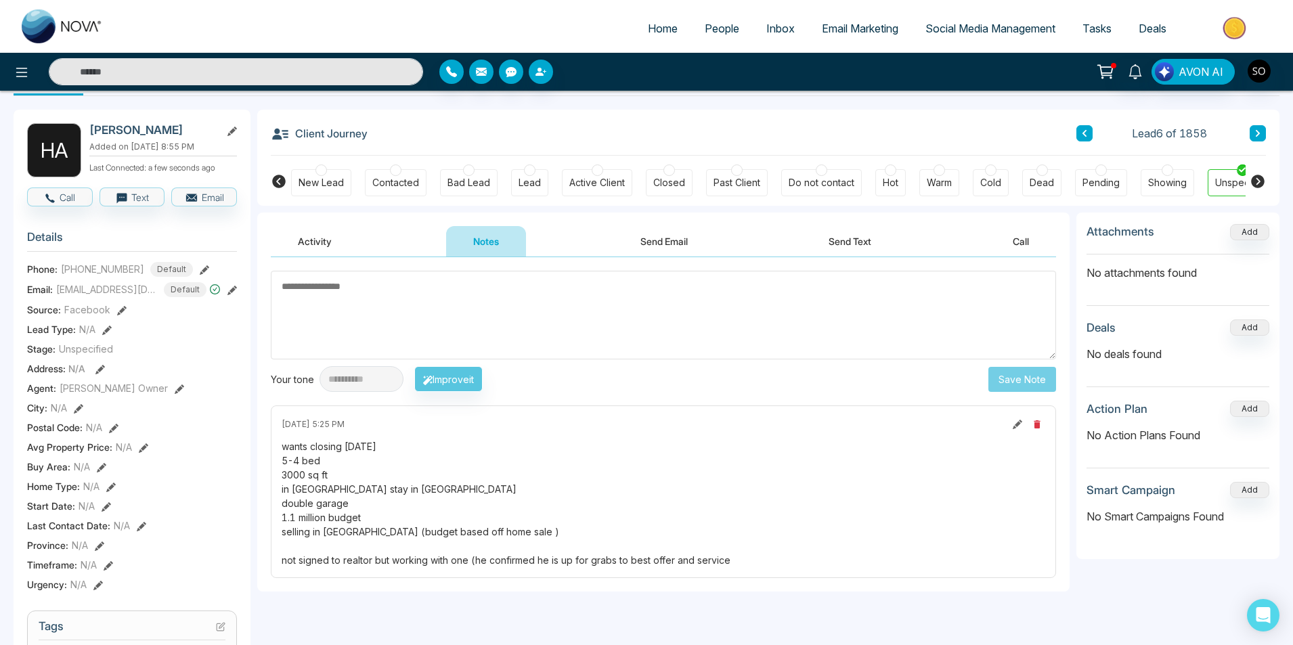
scroll to position [30, 0]
